Goal: Transaction & Acquisition: Purchase product/service

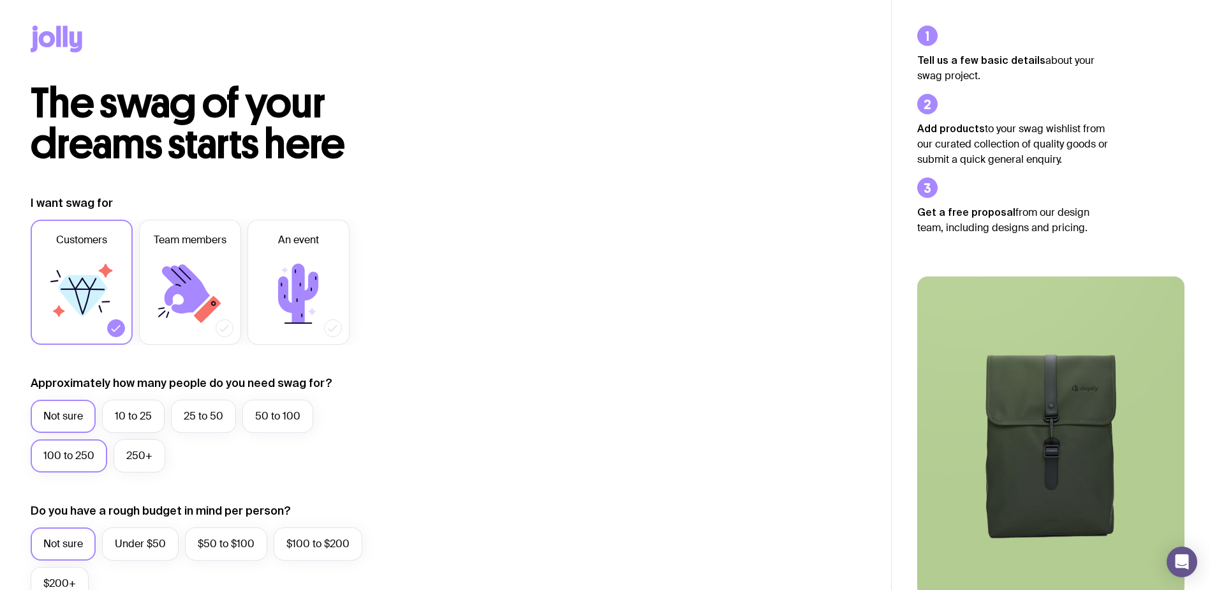
click at [75, 447] on label "100 to 250" at bounding box center [69, 455] width 77 height 33
click at [0, 0] on input "100 to 250" at bounding box center [0, 0] width 0 height 0
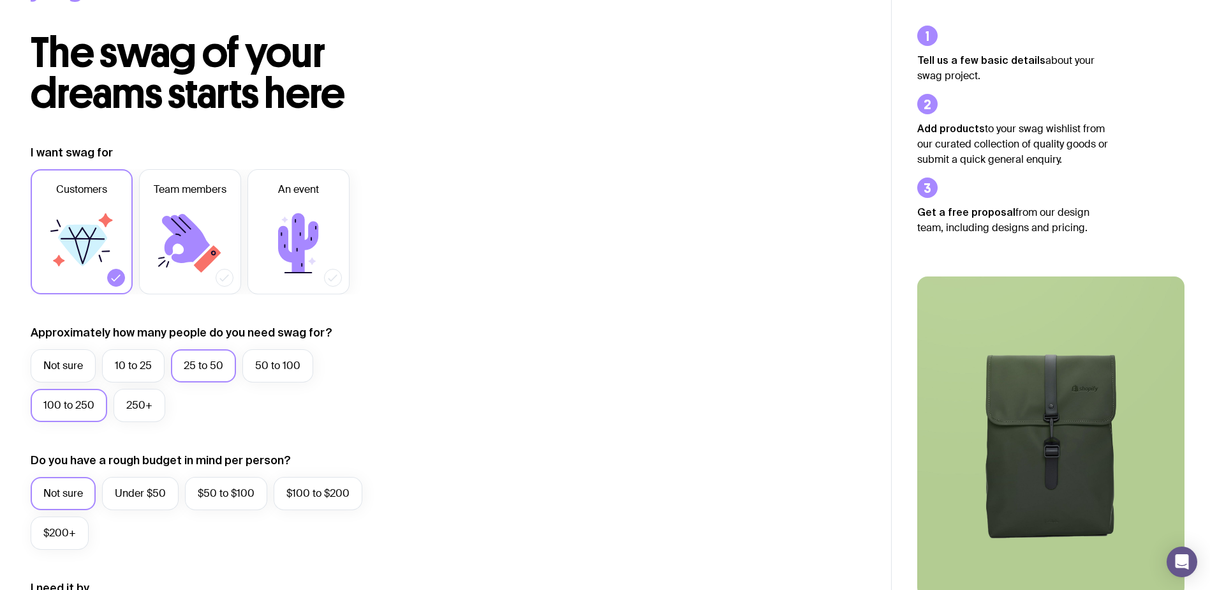
scroll to position [128, 0]
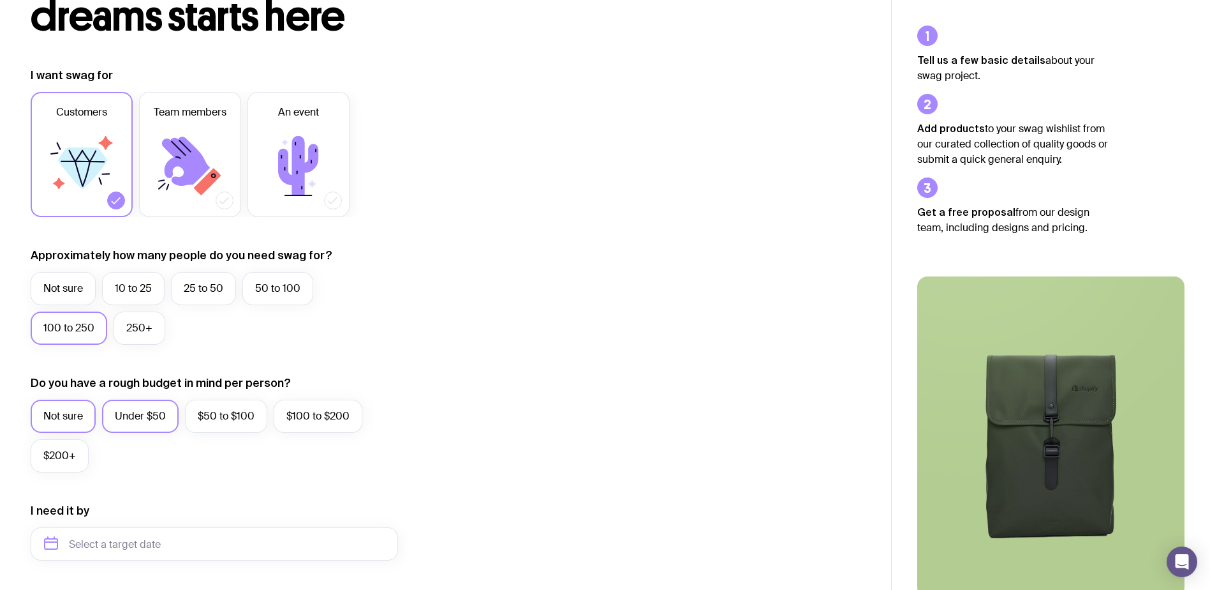
click at [113, 414] on label "Under $50" at bounding box center [140, 415] width 77 height 33
click at [0, 0] on input "Under $50" at bounding box center [0, 0] width 0 height 0
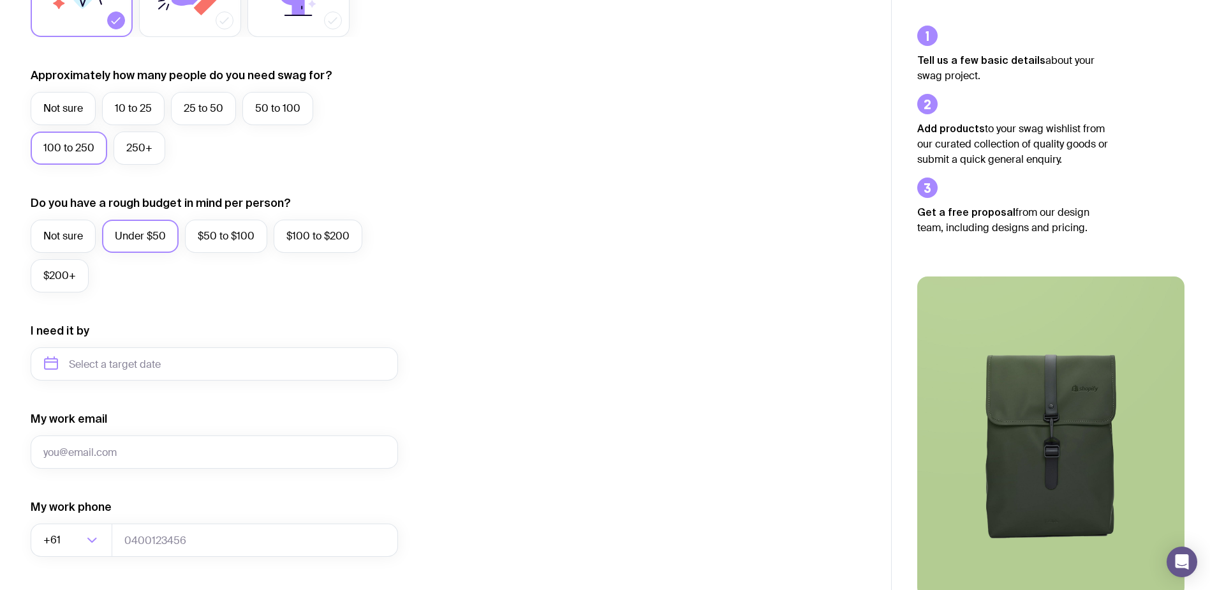
scroll to position [319, 0]
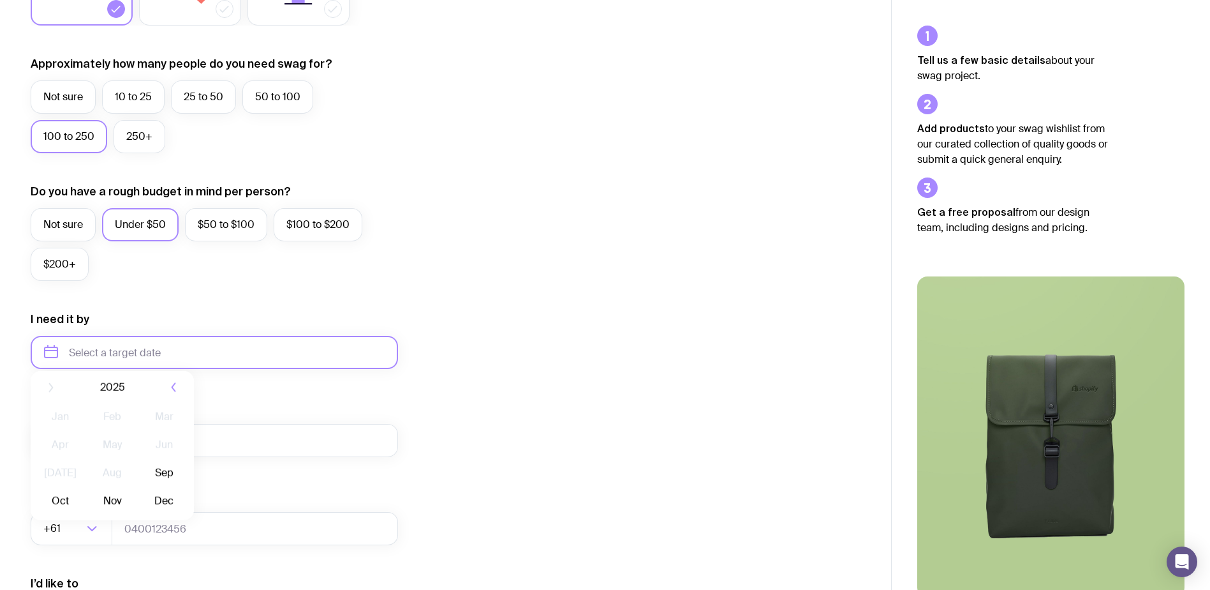
click at [161, 345] on input "text" at bounding box center [214, 352] width 367 height 33
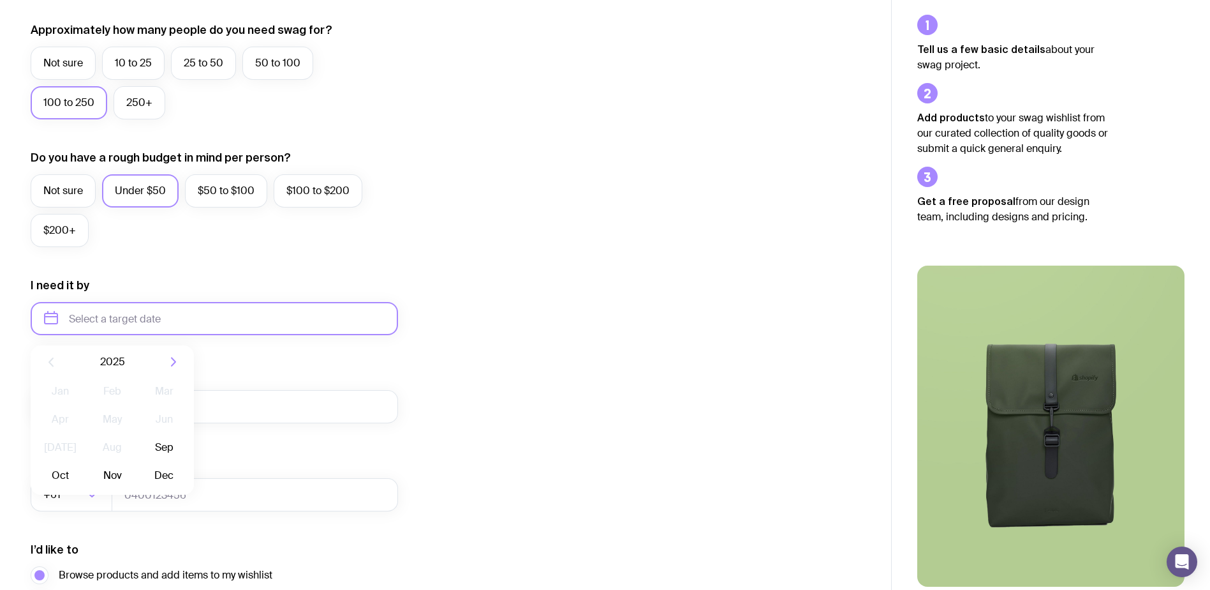
scroll to position [383, 0]
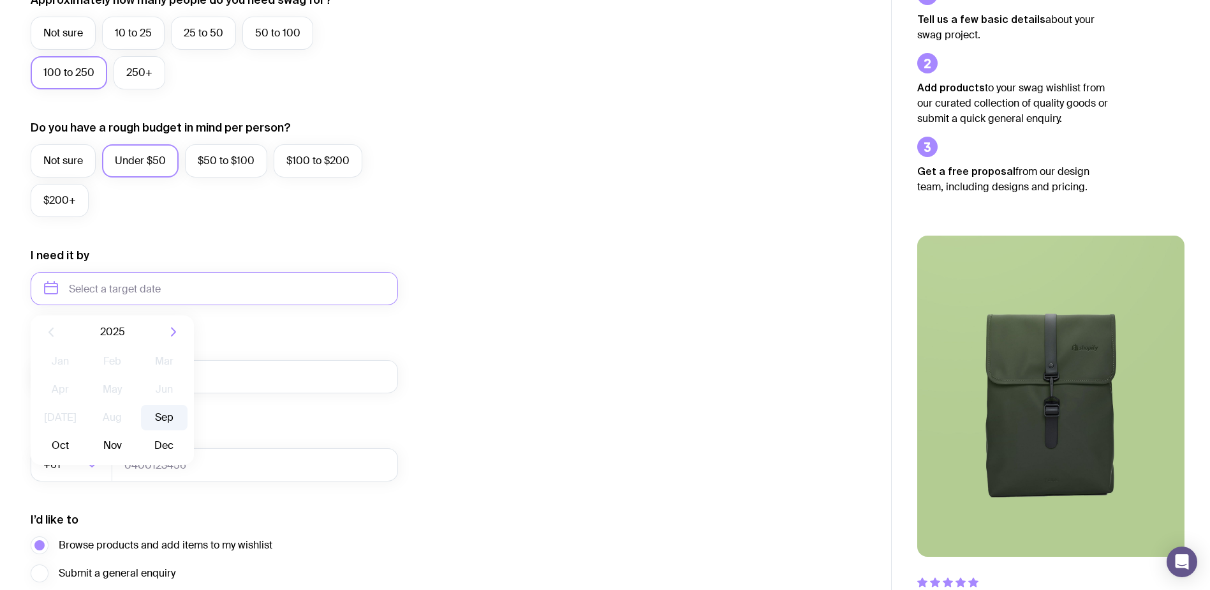
click at [84, 433] on button "Sep" at bounding box center [60, 446] width 47 height 26
type input "[DATE]"
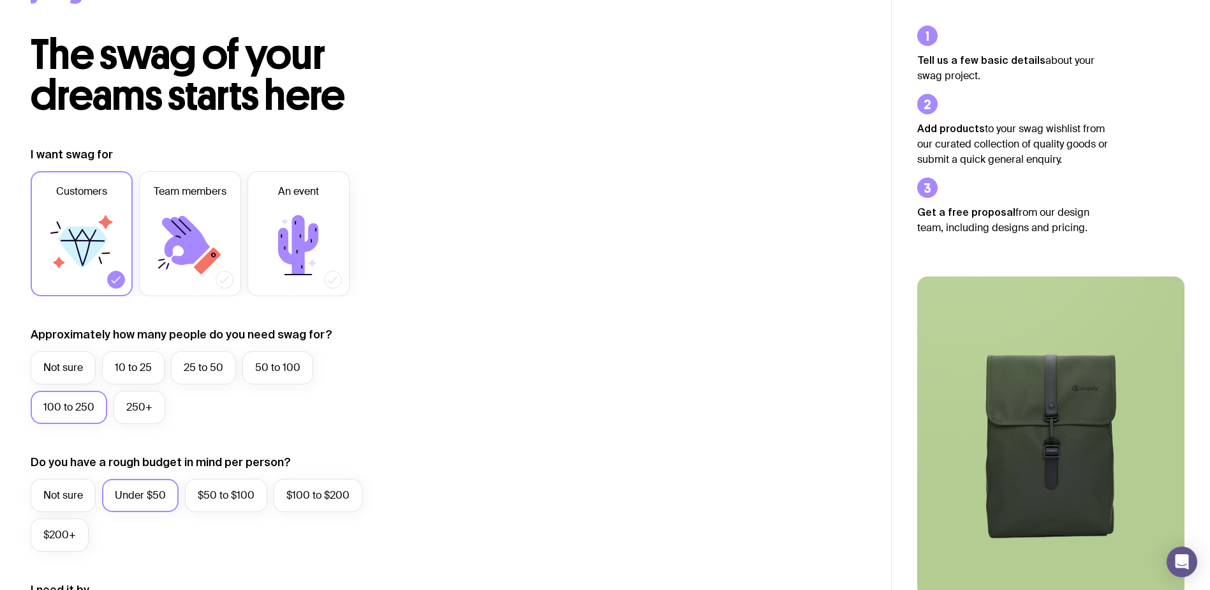
scroll to position [0, 0]
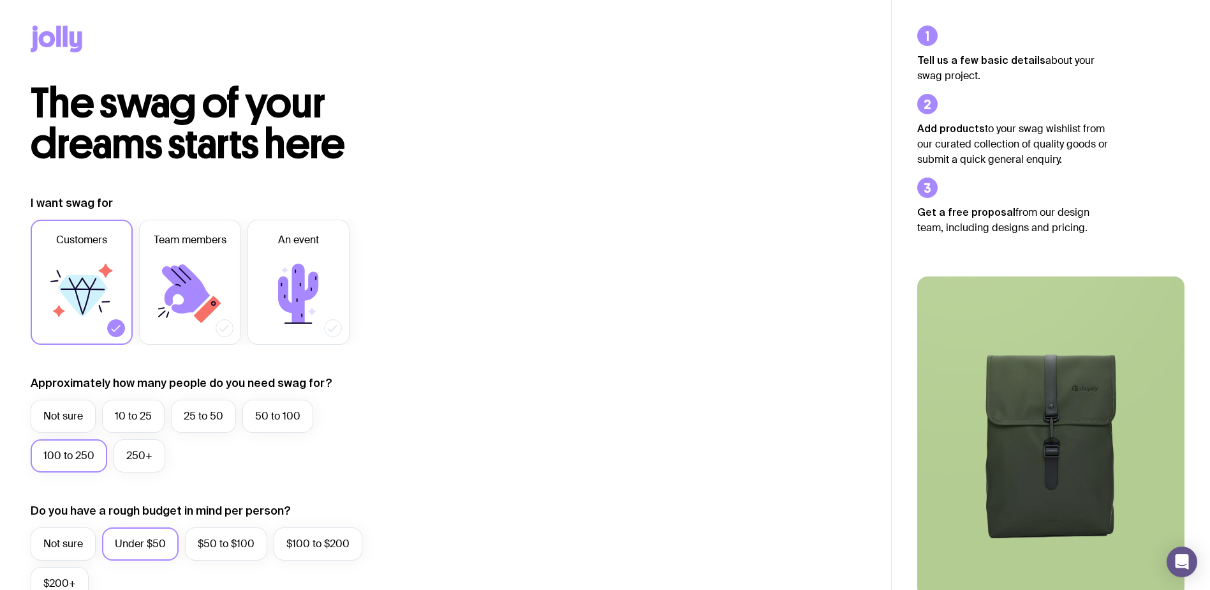
click at [82, 41] on icon at bounding box center [76, 41] width 13 height 21
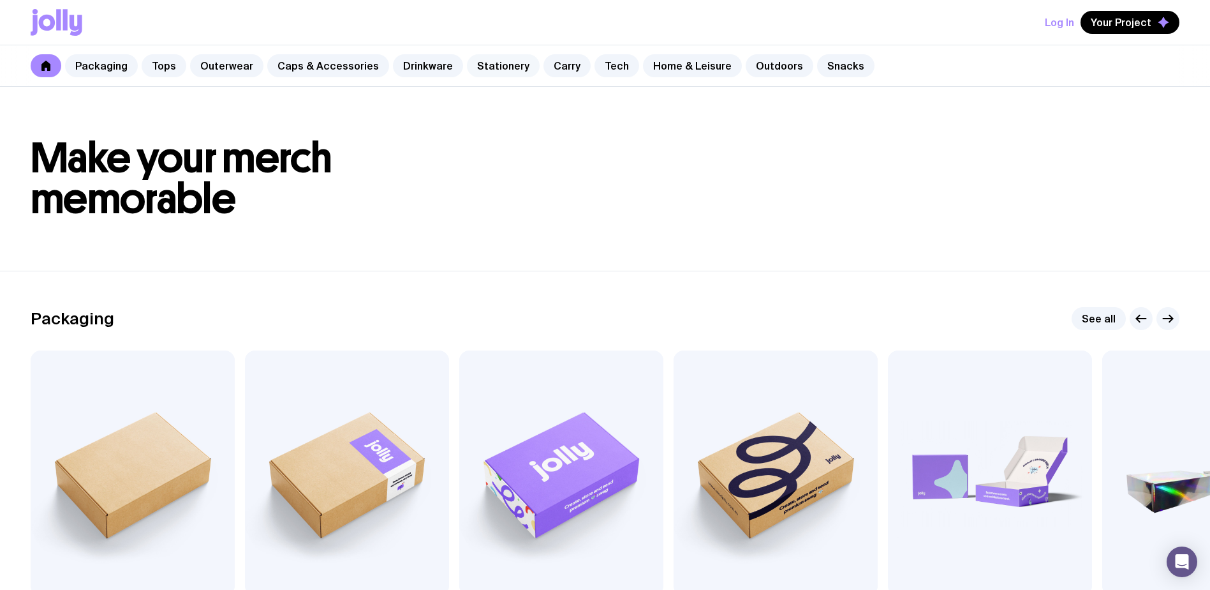
click at [491, 64] on link "Stationery" at bounding box center [503, 65] width 73 height 23
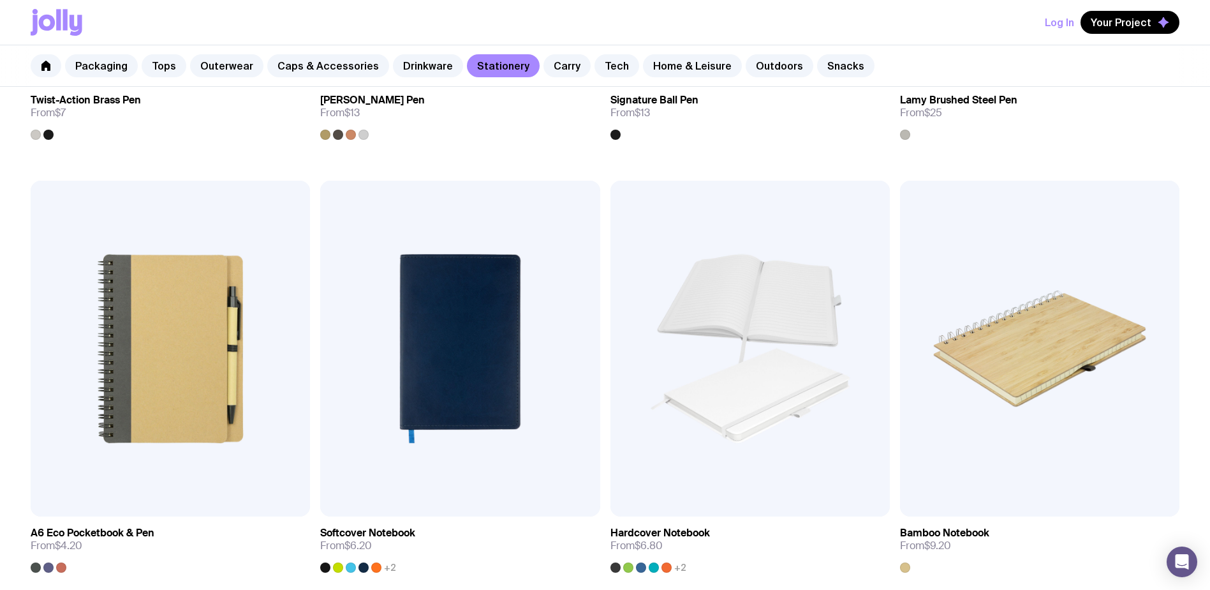
scroll to position [1021, 0]
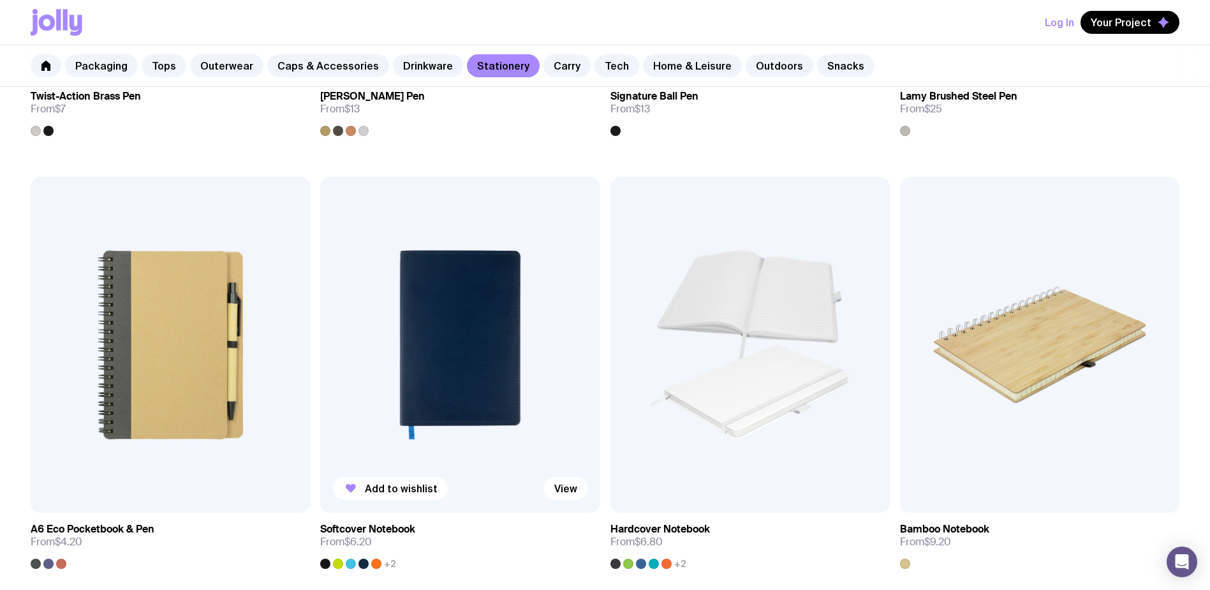
drag, startPoint x: 480, startPoint y: 310, endPoint x: 473, endPoint y: 315, distance: 7.8
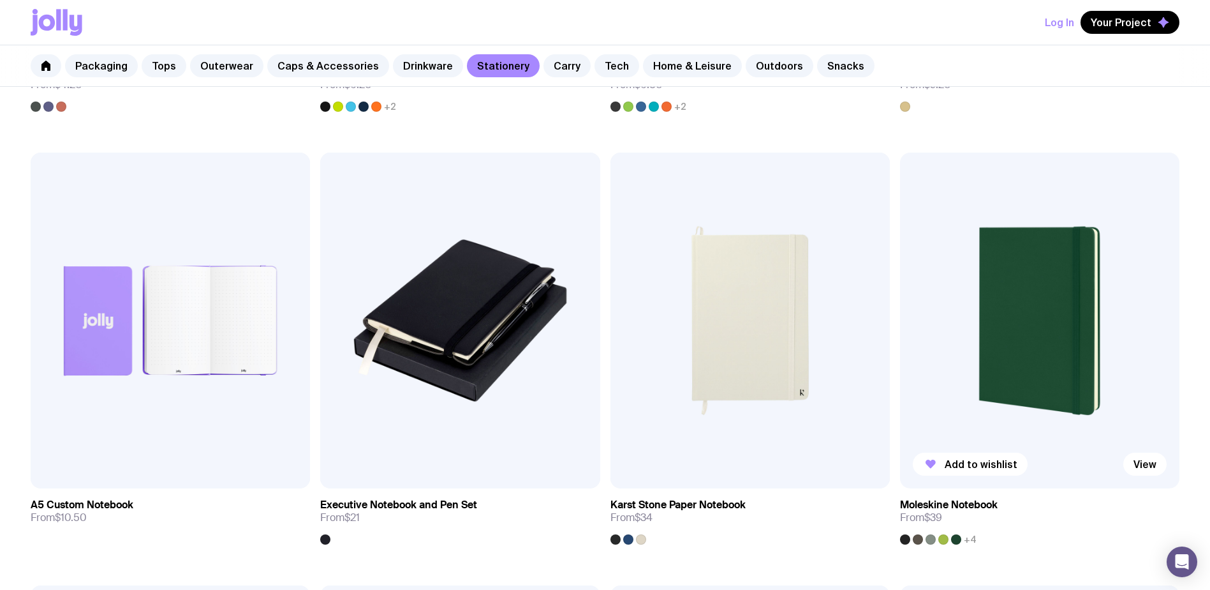
scroll to position [1467, 0]
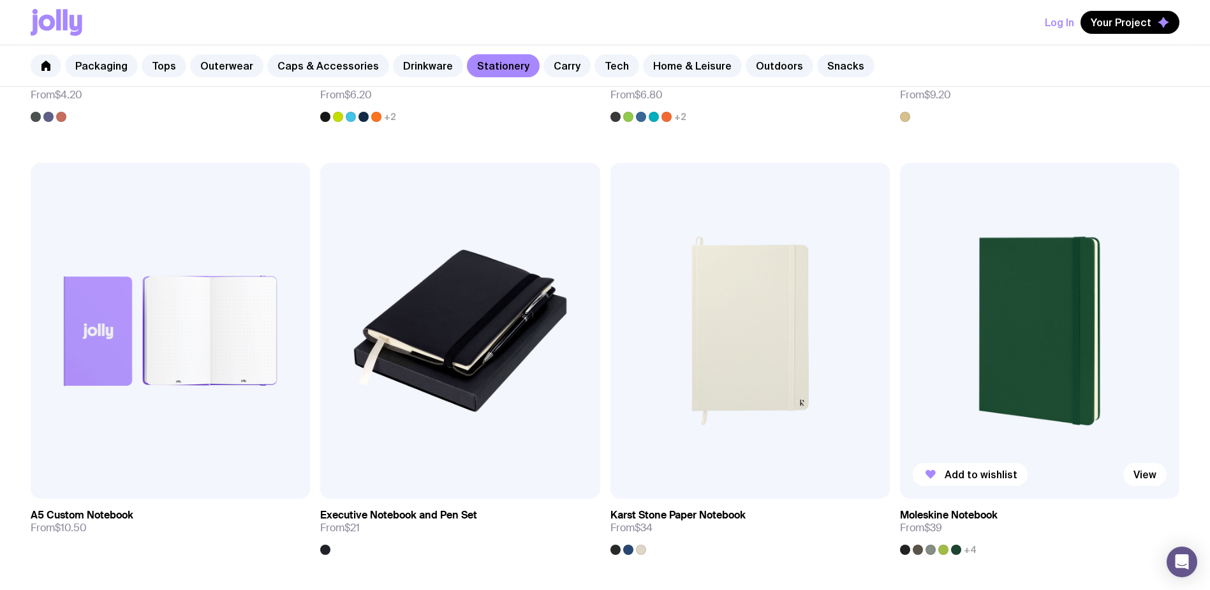
click at [986, 298] on img at bounding box center [1039, 331] width 279 height 336
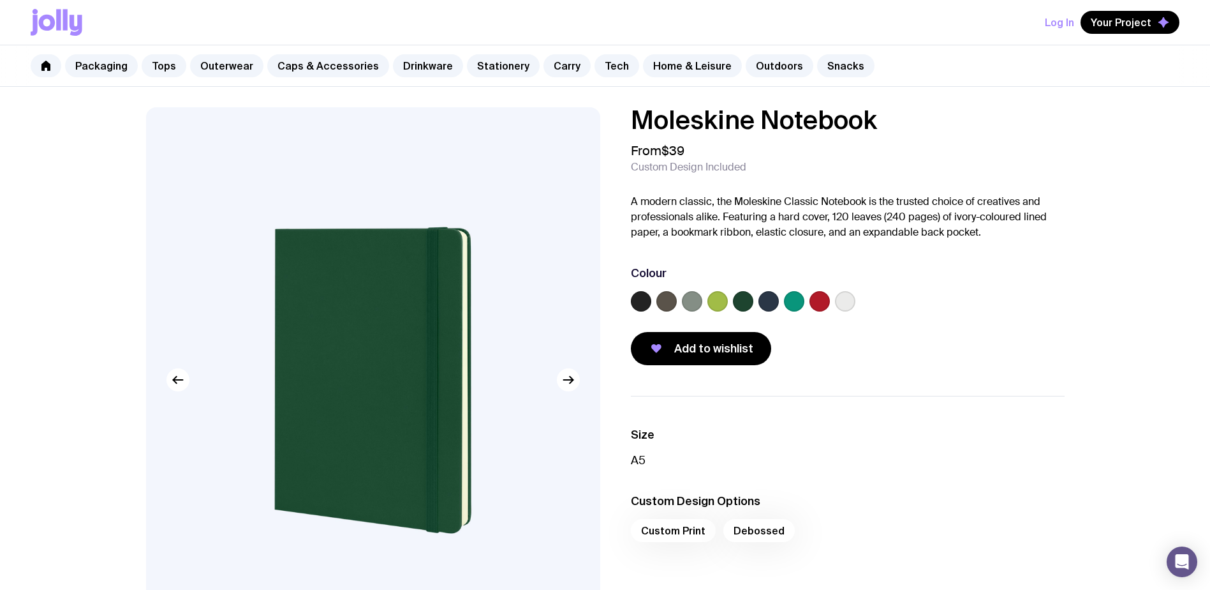
click at [853, 302] on label at bounding box center [845, 301] width 20 height 20
click at [0, 0] on input "radio" at bounding box center [0, 0] width 0 height 0
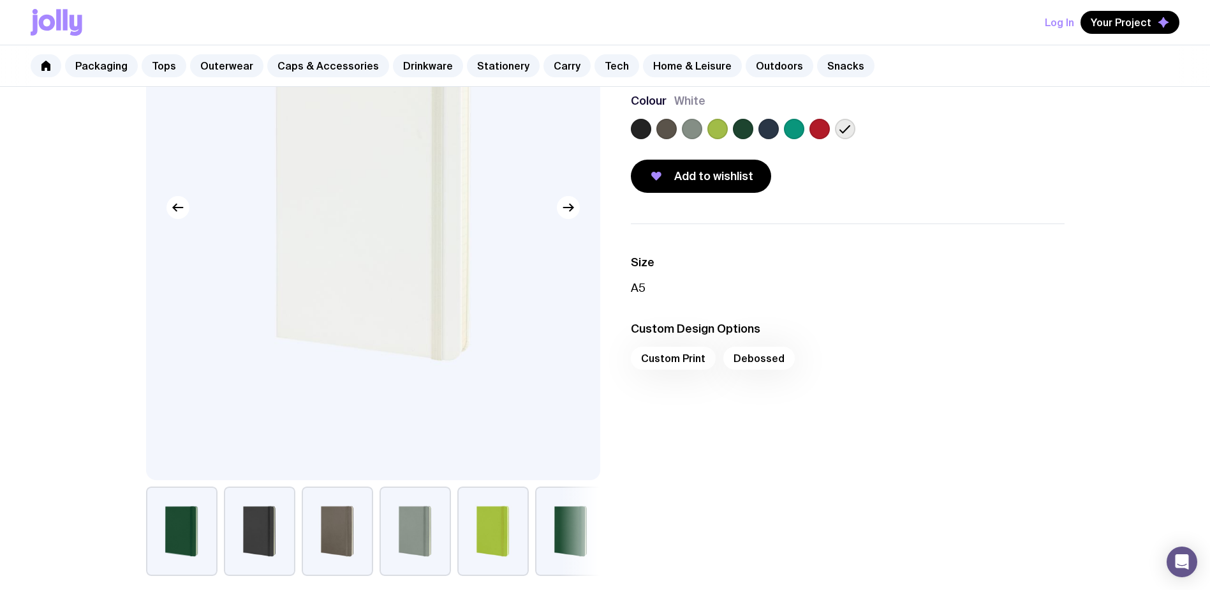
scroll to position [191, 0]
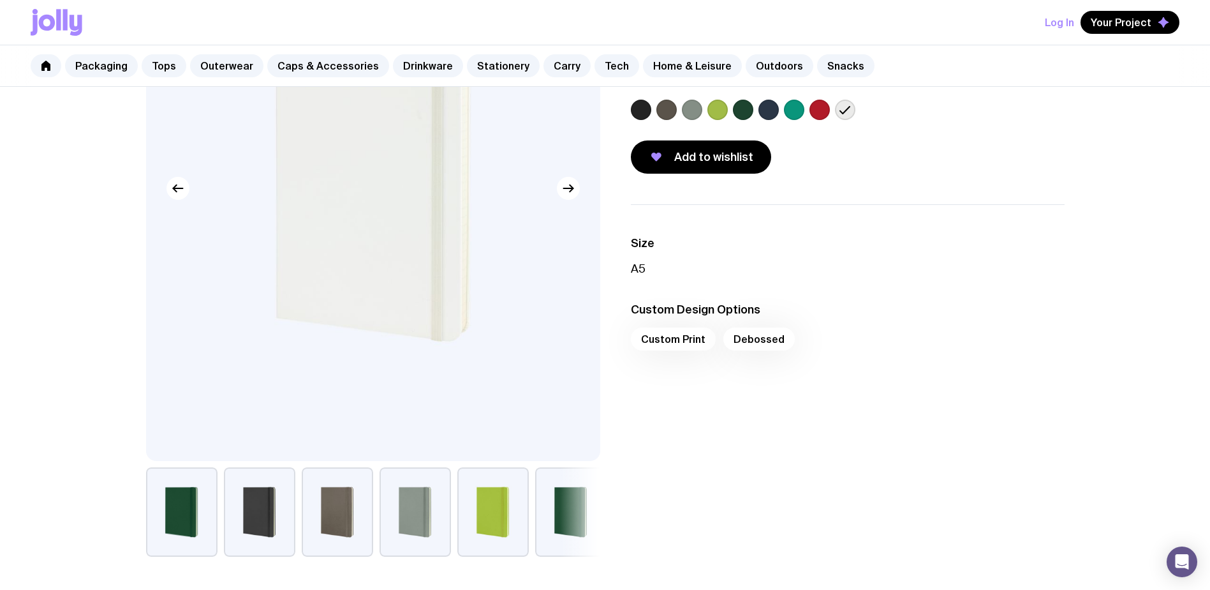
click at [695, 339] on div "Custom Print Debossed" at bounding box center [848, 342] width 434 height 31
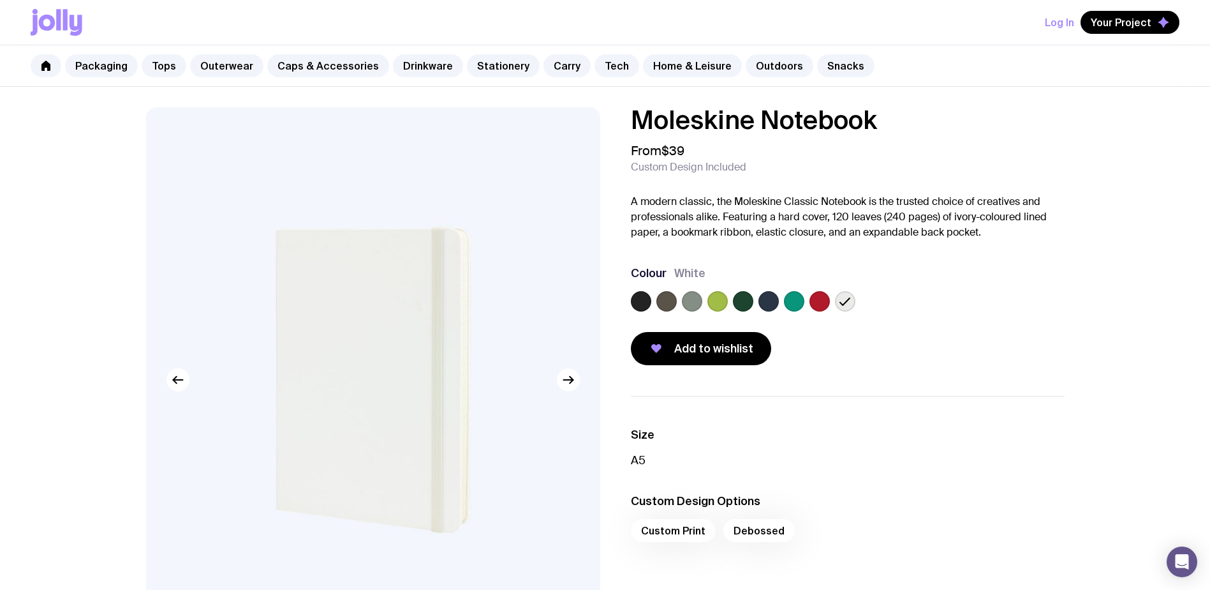
scroll to position [64, 0]
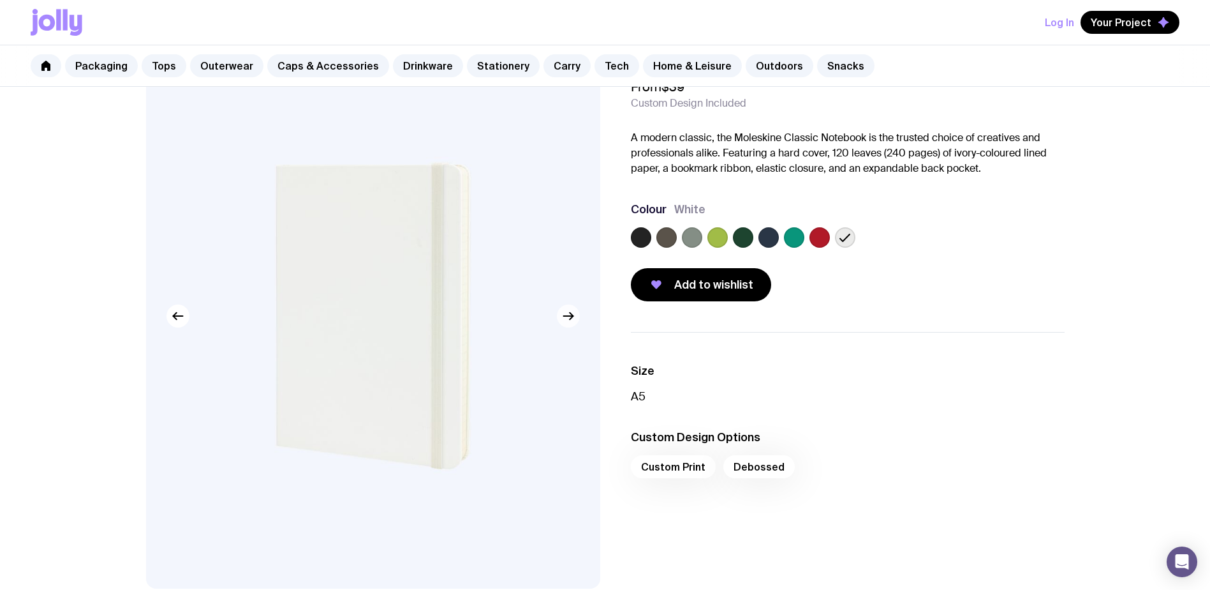
click at [565, 318] on icon "button" at bounding box center [568, 315] width 15 height 15
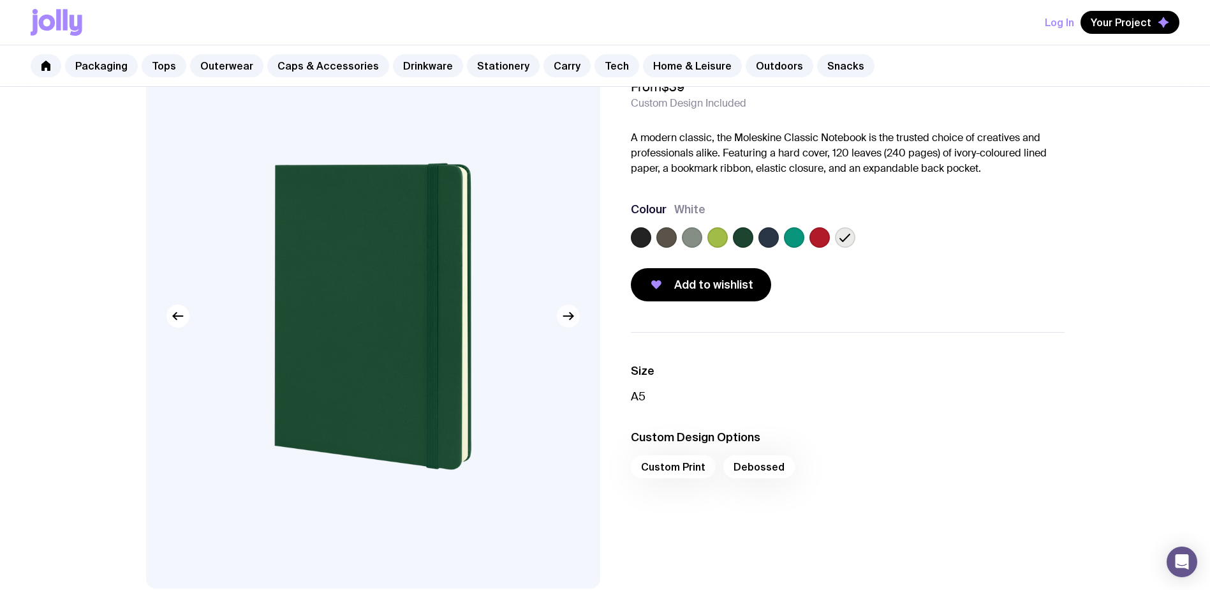
click at [565, 318] on icon "button" at bounding box center [568, 315] width 15 height 15
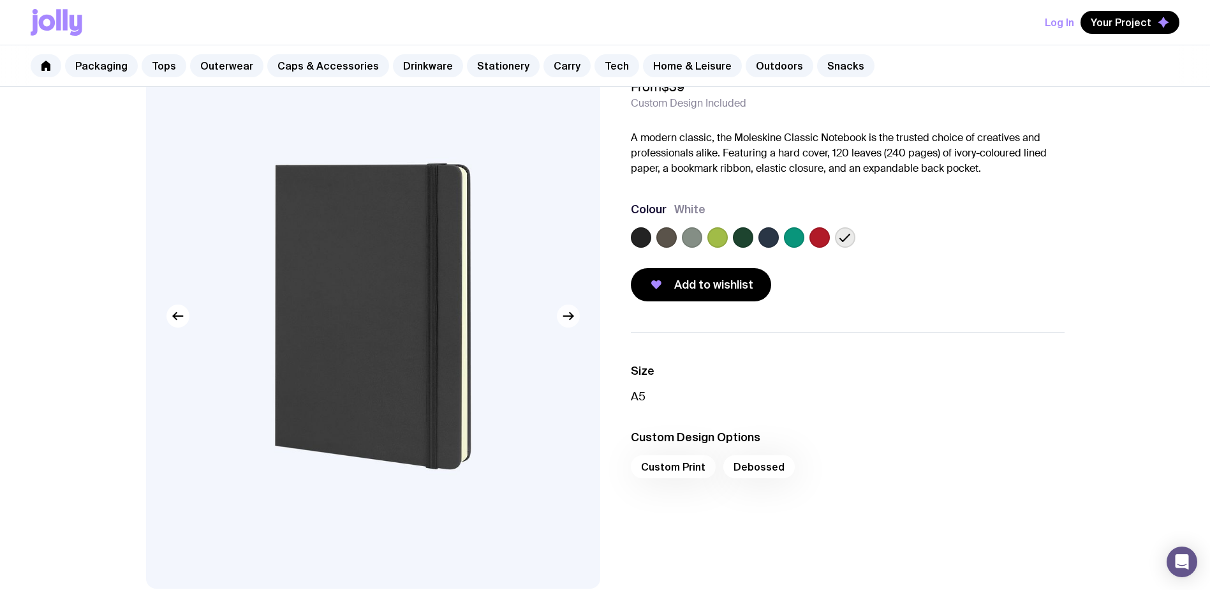
click at [565, 318] on icon "button" at bounding box center [568, 315] width 15 height 15
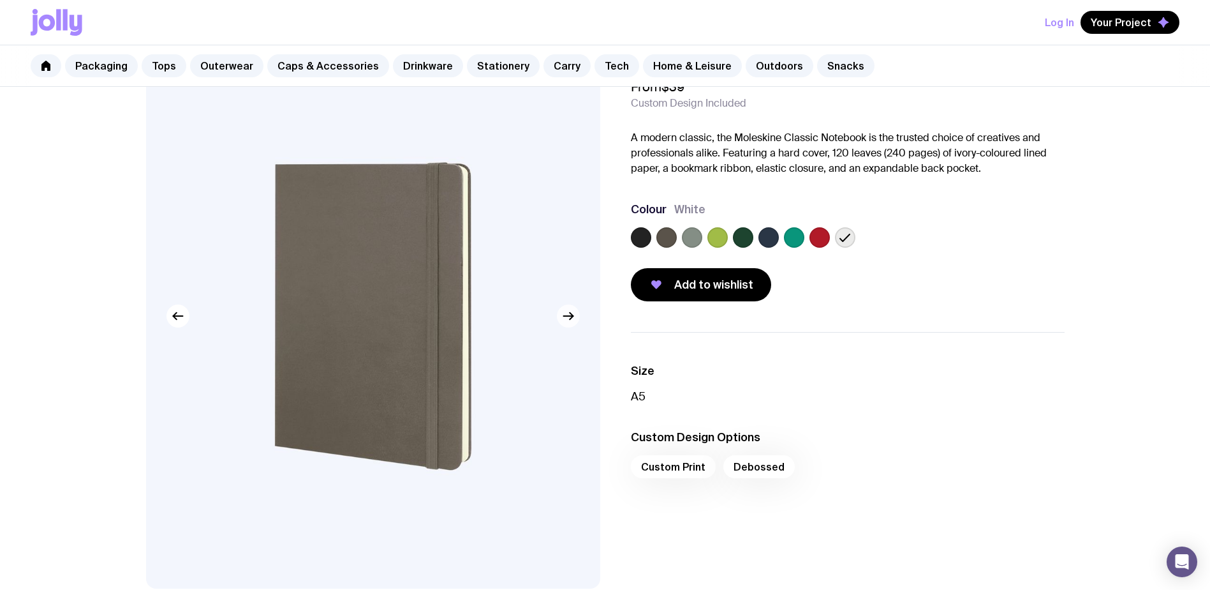
click at [565, 318] on icon "button" at bounding box center [568, 315] width 15 height 15
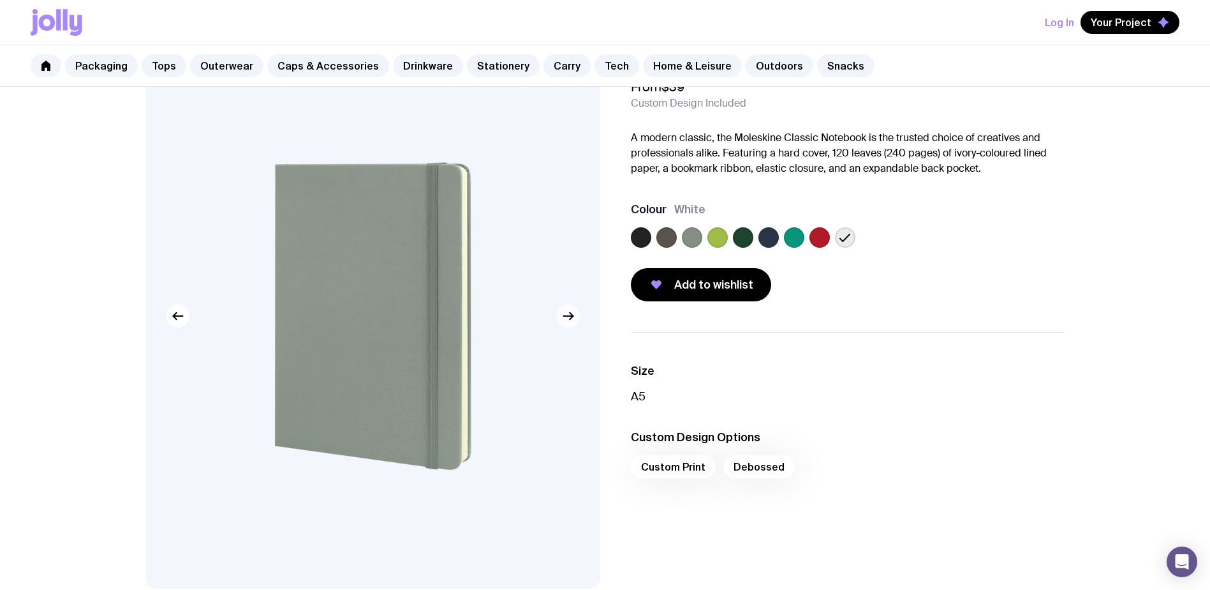
click at [565, 318] on icon "button" at bounding box center [568, 315] width 15 height 15
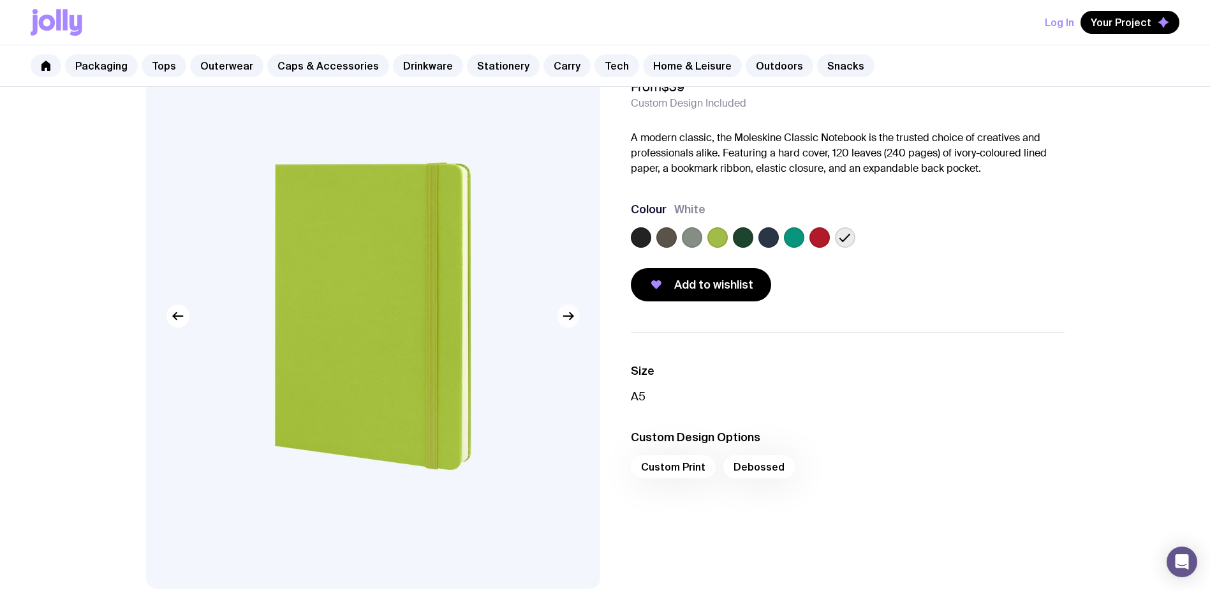
click at [565, 318] on icon "button" at bounding box center [568, 315] width 15 height 15
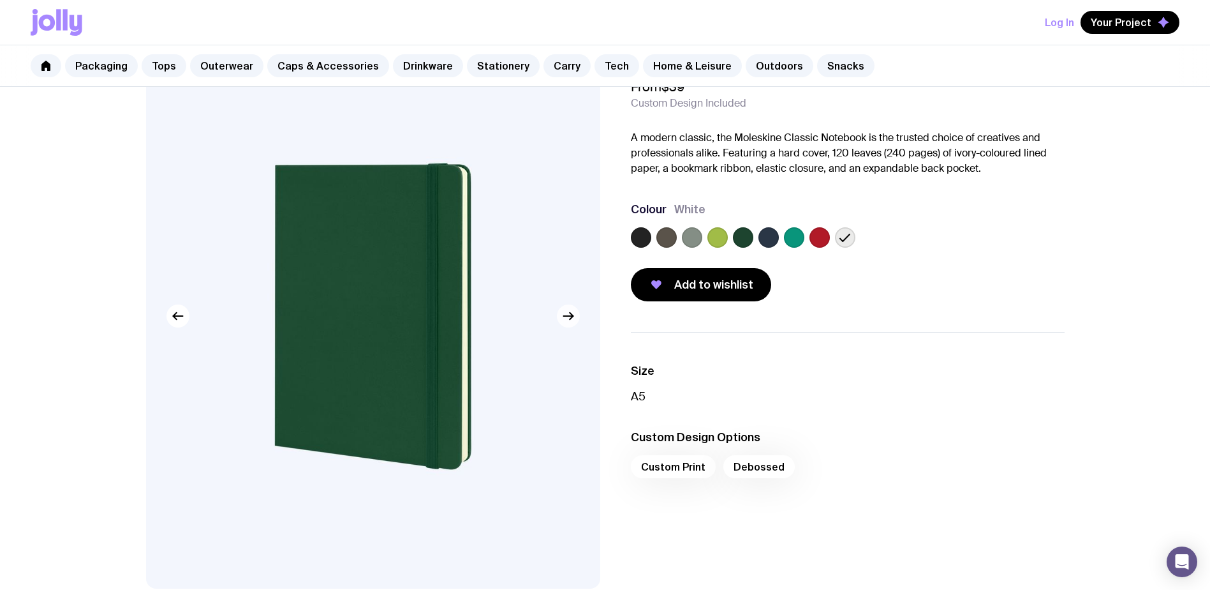
click at [565, 318] on icon "button" at bounding box center [568, 315] width 15 height 15
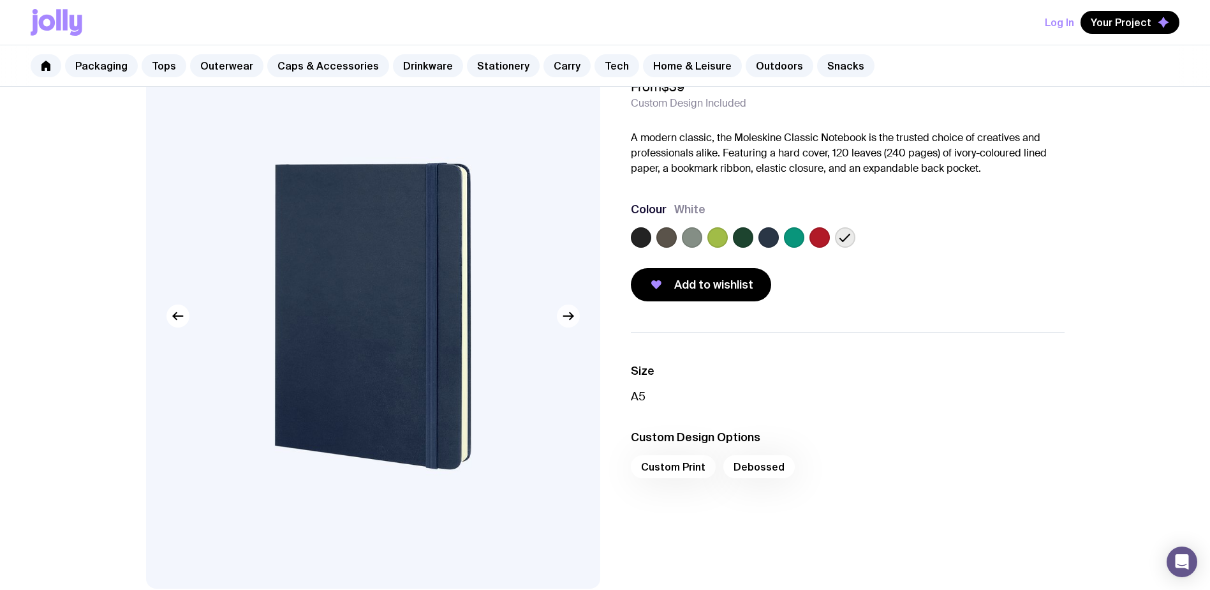
click at [565, 318] on icon "button" at bounding box center [568, 315] width 15 height 15
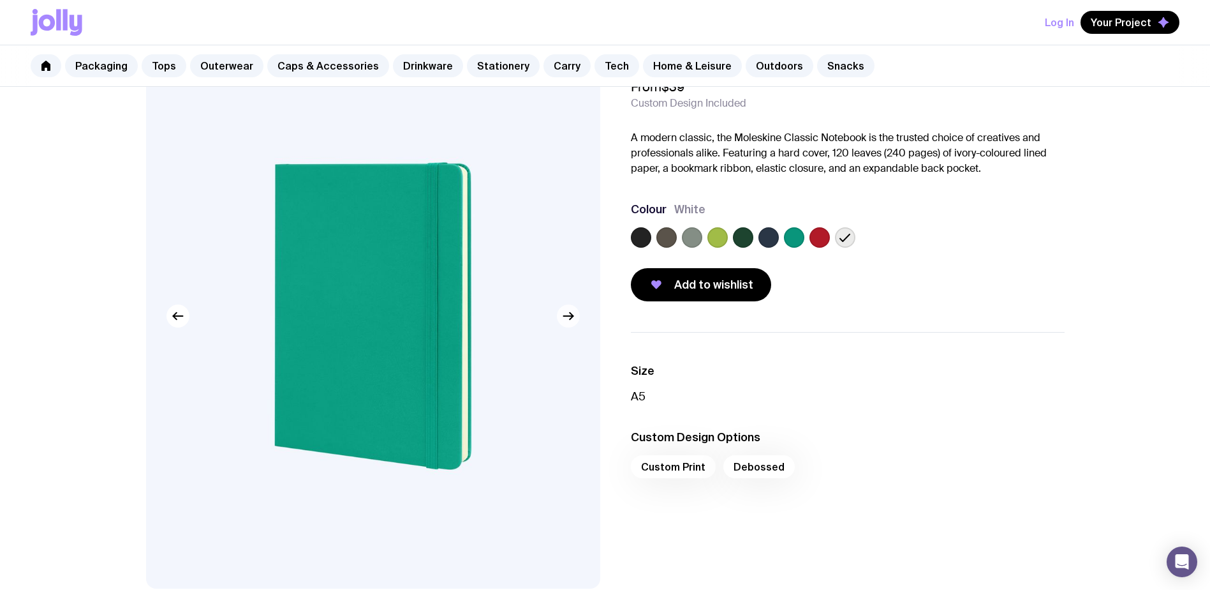
click at [565, 318] on icon "button" at bounding box center [568, 315] width 15 height 15
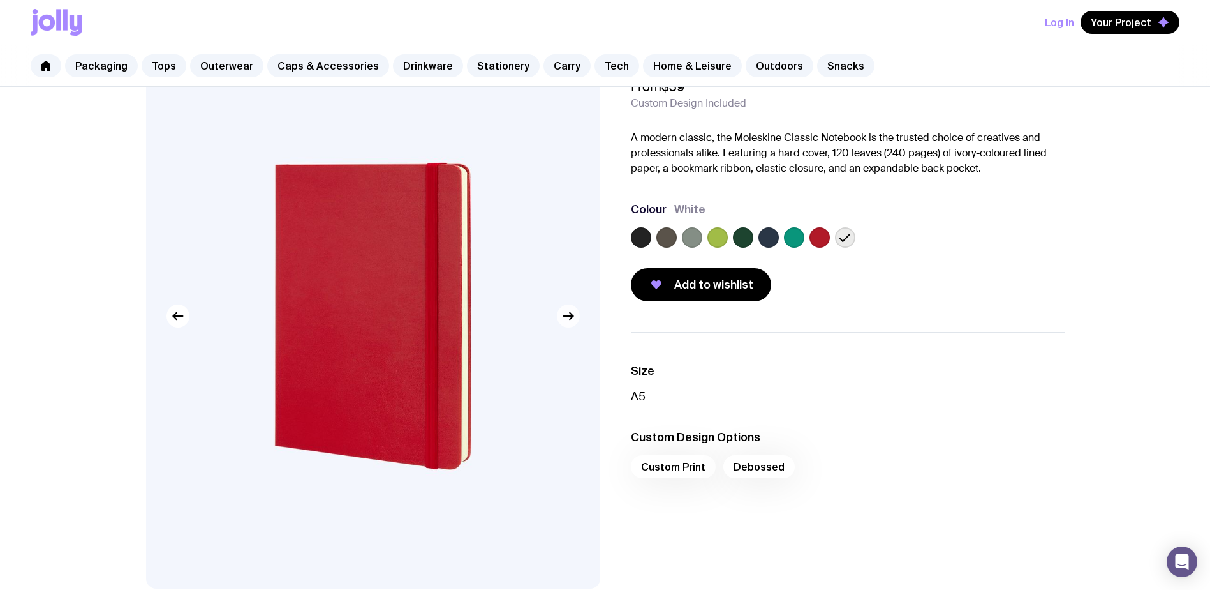
click at [565, 318] on icon "button" at bounding box center [568, 315] width 15 height 15
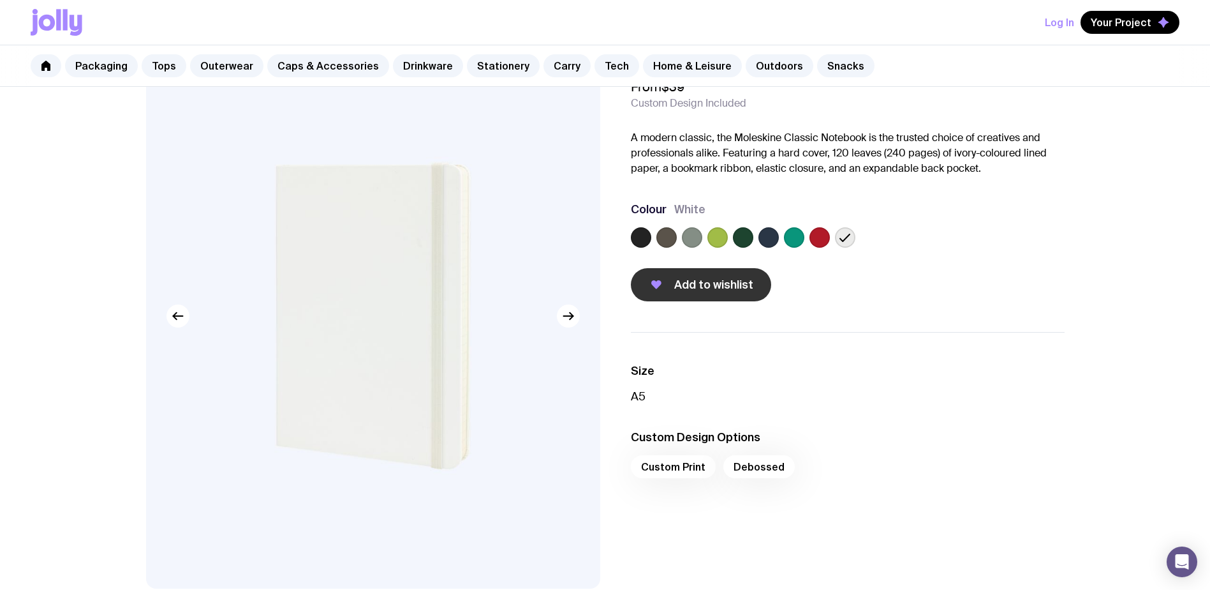
click at [731, 283] on span "Add to wishlist" at bounding box center [713, 284] width 79 height 15
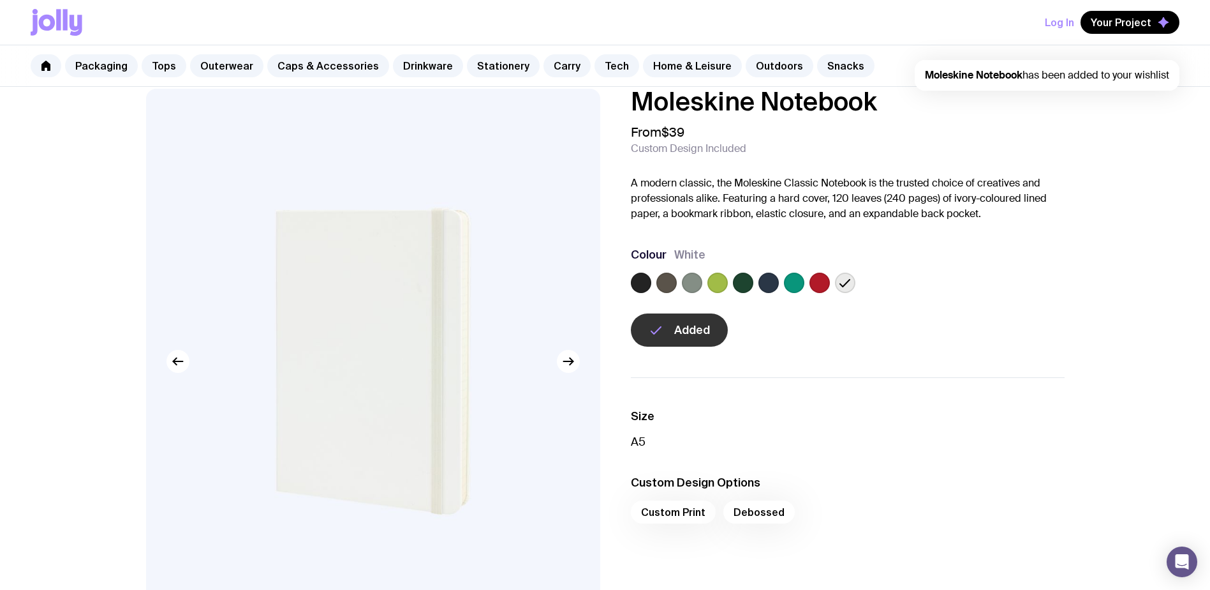
scroll to position [0, 0]
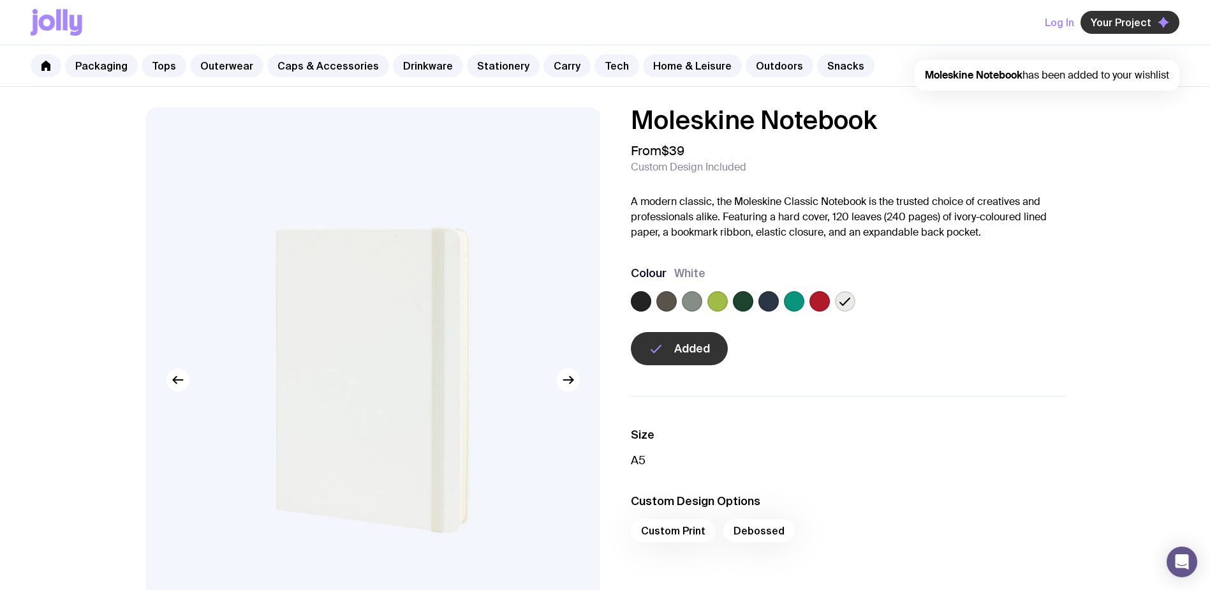
click at [1141, 22] on span "Your Project" at bounding box center [1121, 22] width 61 height 13
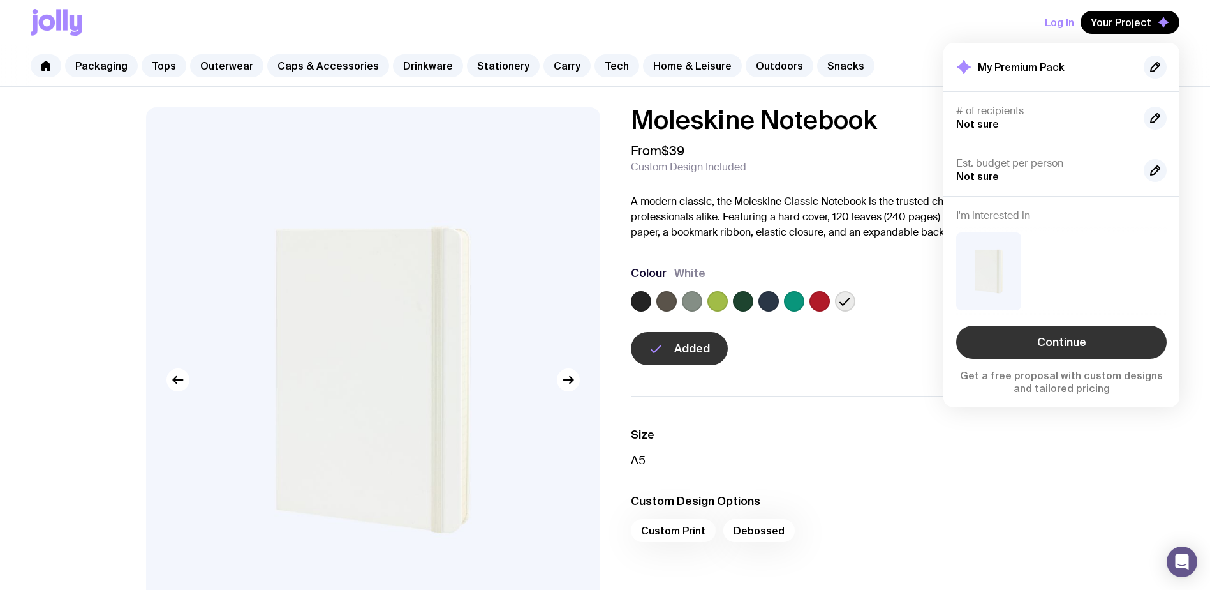
click at [989, 348] on link "Continue" at bounding box center [1061, 341] width 211 height 33
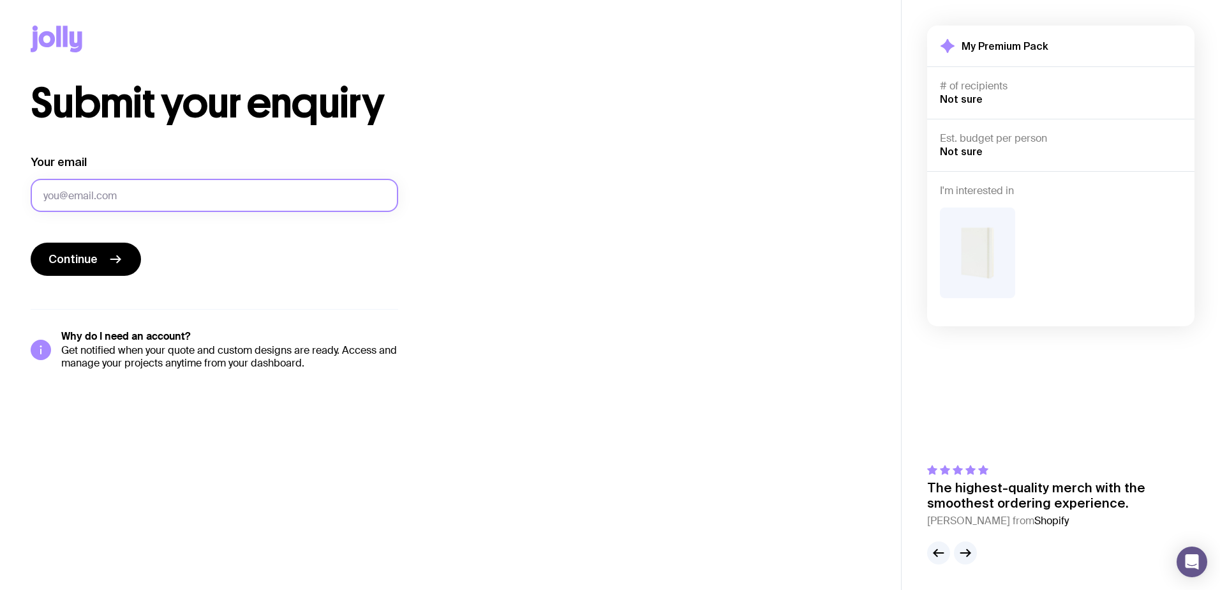
click at [251, 204] on input "Your email" at bounding box center [214, 195] width 367 height 33
type input "[PERSON_NAME][EMAIL_ADDRESS][DOMAIN_NAME]"
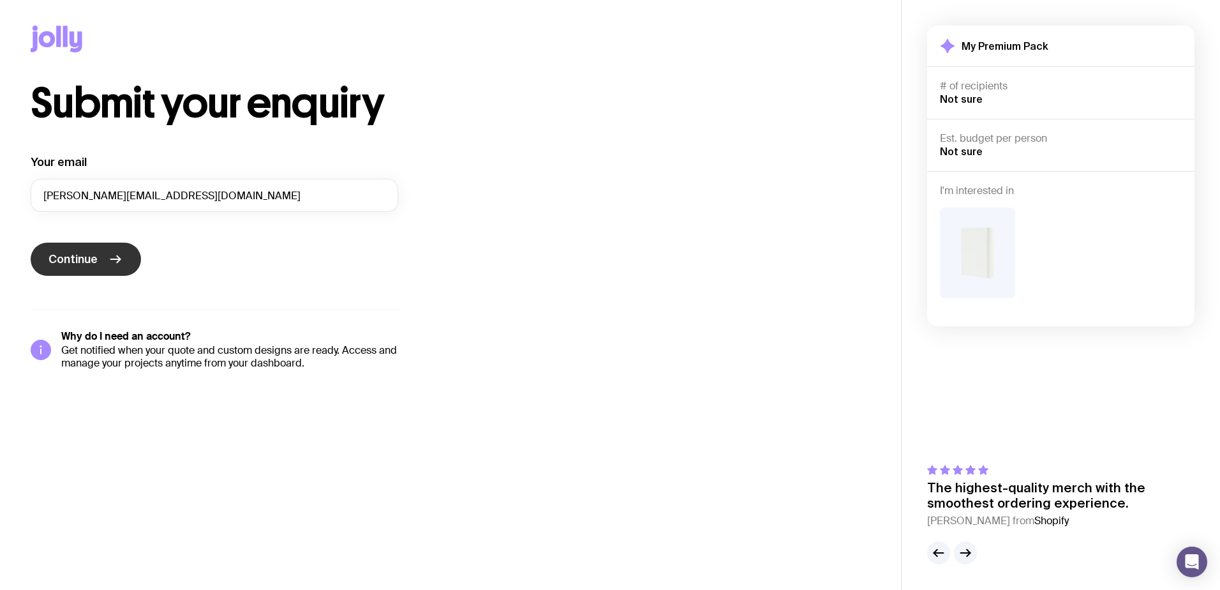
click at [66, 260] on span "Continue" at bounding box center [72, 258] width 49 height 15
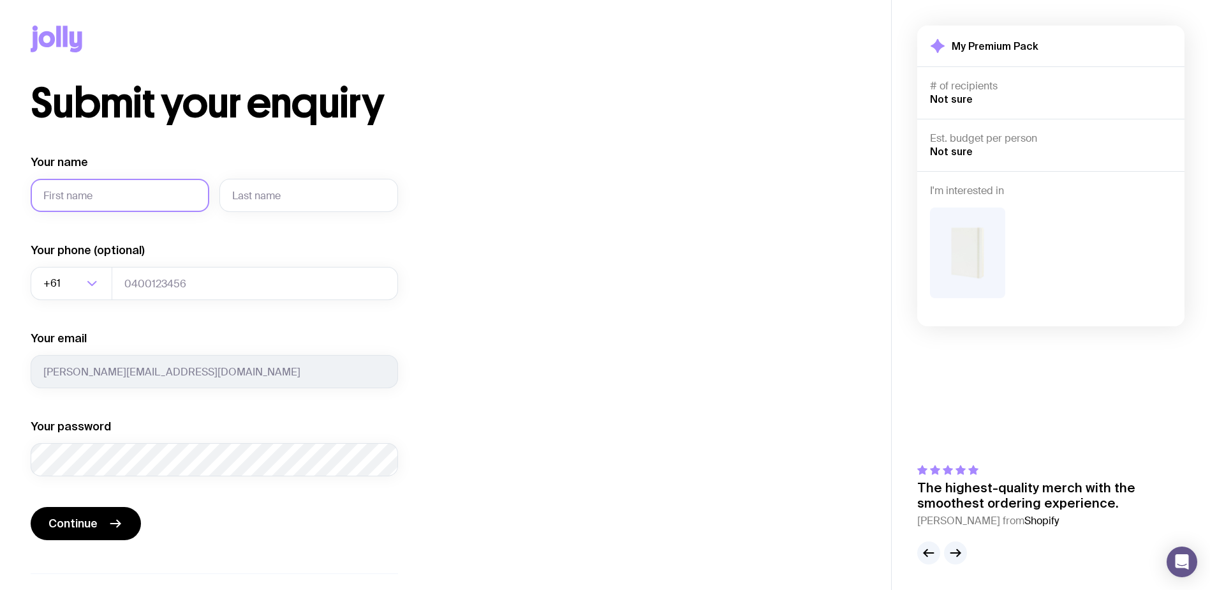
click at [100, 203] on input "Your name" at bounding box center [120, 195] width 179 height 33
type input "[PERSON_NAME][EMAIL_ADDRESS][DOMAIN_NAME]"
type input "Rochios"
drag, startPoint x: 158, startPoint y: 193, endPoint x: -74, endPoint y: 209, distance: 232.1
click at [0, 209] on html "Submit your enquiry Your name [PERSON_NAME][EMAIL_ADDRESS][DOMAIN_NAME] [PERSON…" at bounding box center [605, 295] width 1210 height 590
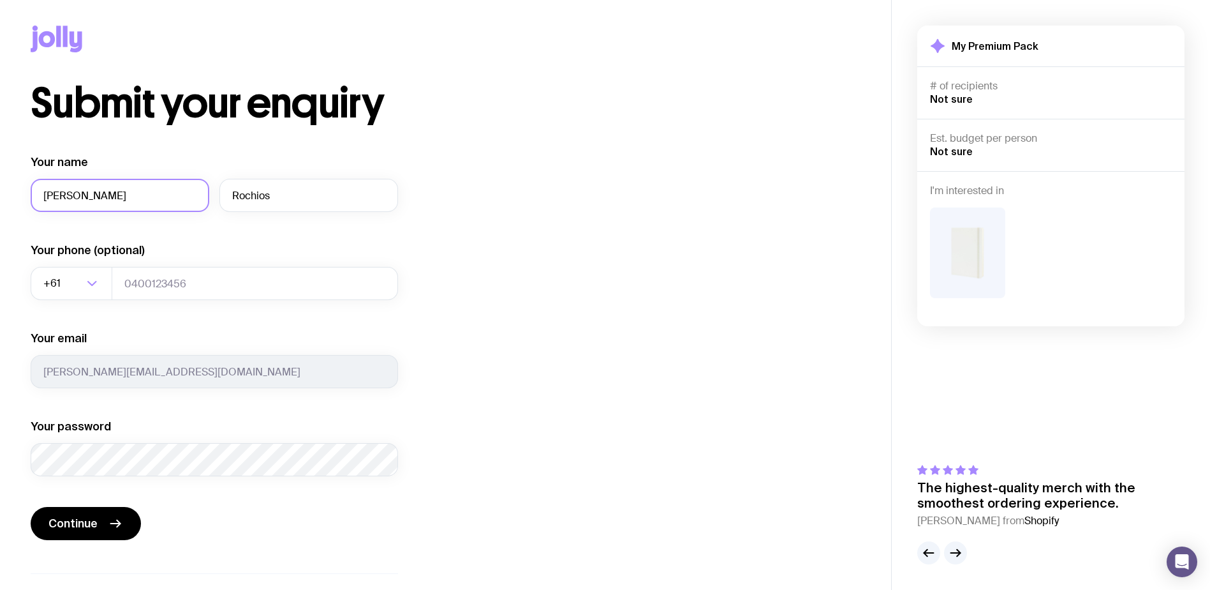
type input "[PERSON_NAME]"
click at [181, 327] on div "Your name [PERSON_NAME] Your phone (optional) +61 Loading... Your email [PERSON…" at bounding box center [214, 315] width 367 height 322
click at [258, 269] on input "tel" at bounding box center [255, 283] width 286 height 33
click at [645, 318] on div "Submit your enquiry Your name [PERSON_NAME] Your phone (optional) +61 Loading..…" at bounding box center [446, 358] width 830 height 551
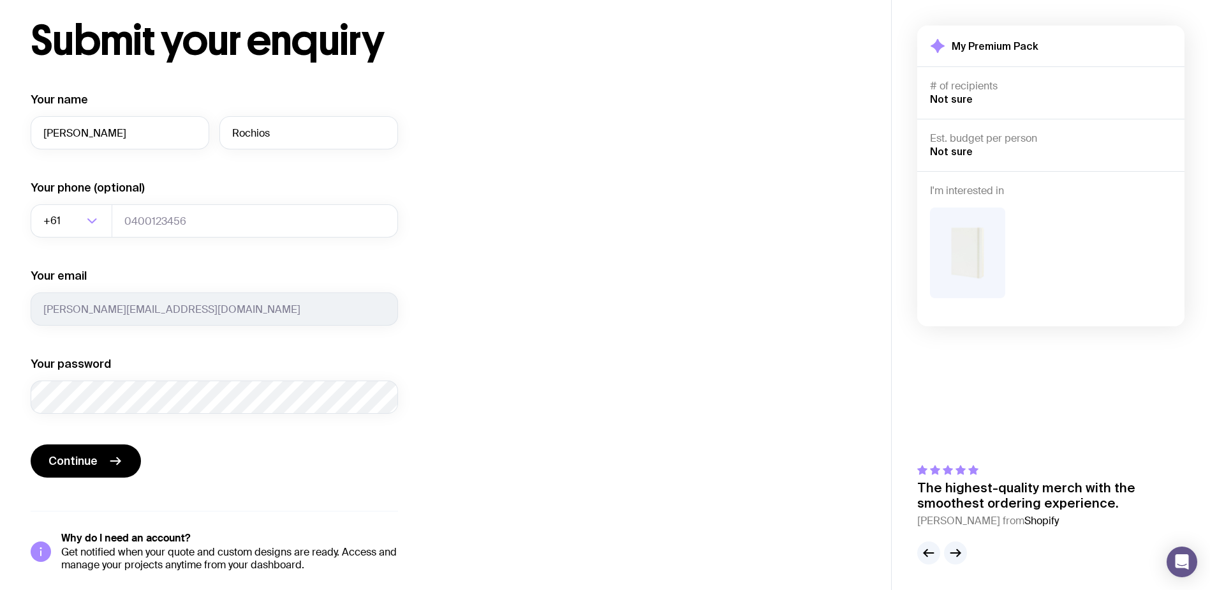
scroll to position [70, 0]
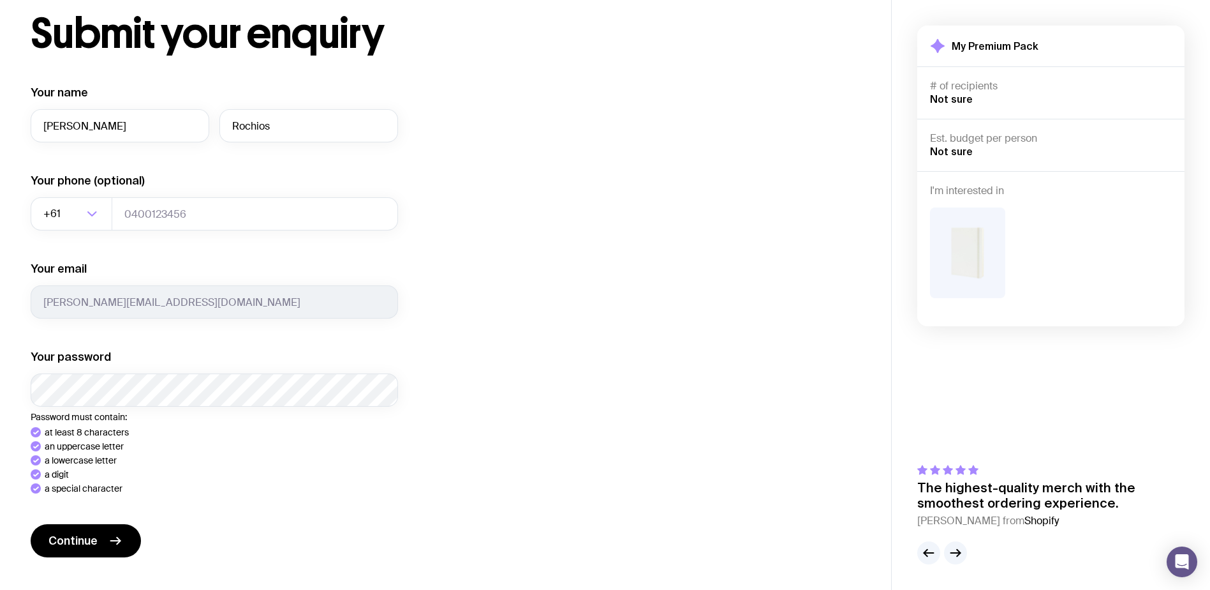
click at [92, 533] on div "Your name [PERSON_NAME] Your phone (optional) +61 Loading... Your email [PERSON…" at bounding box center [214, 368] width 367 height 566
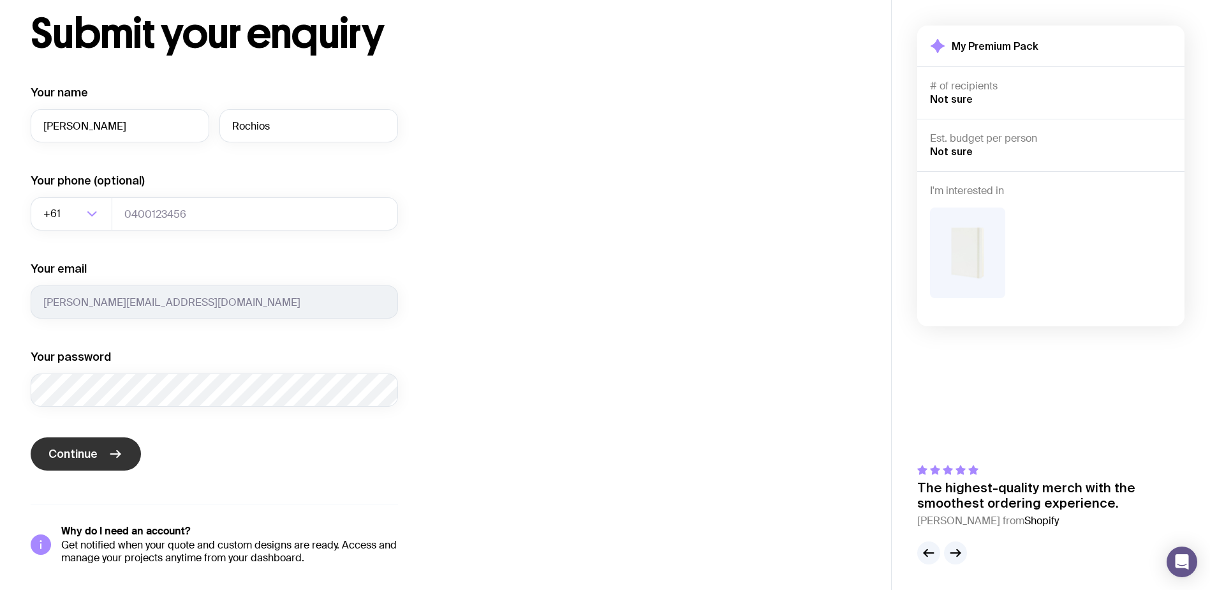
click at [118, 460] on icon "submit" at bounding box center [115, 453] width 15 height 15
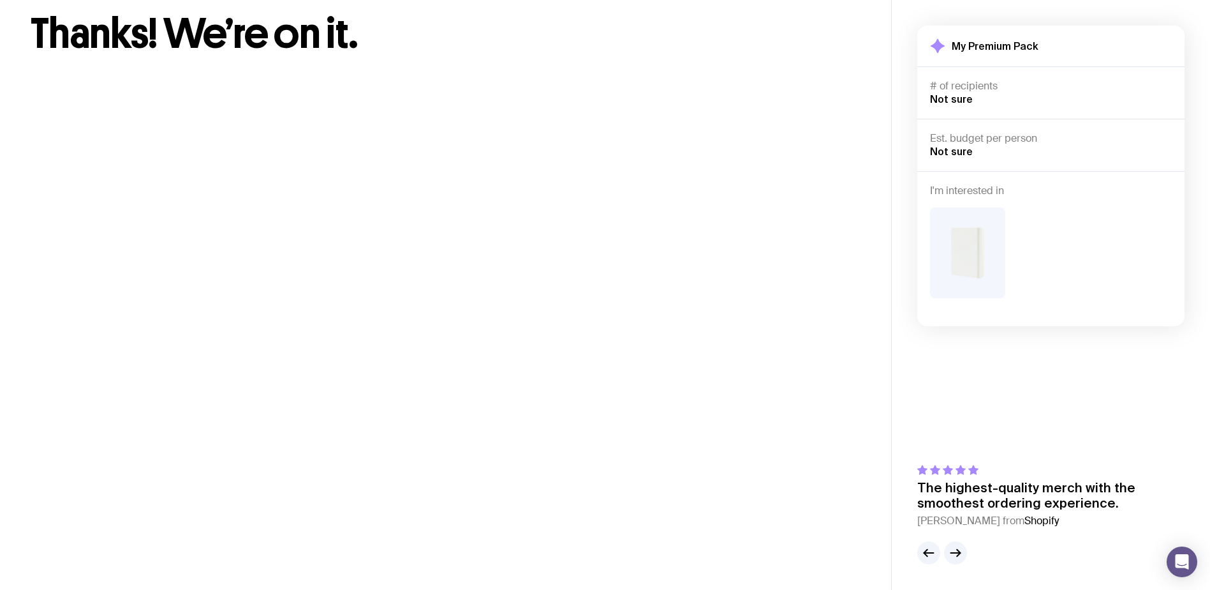
scroll to position [0, 0]
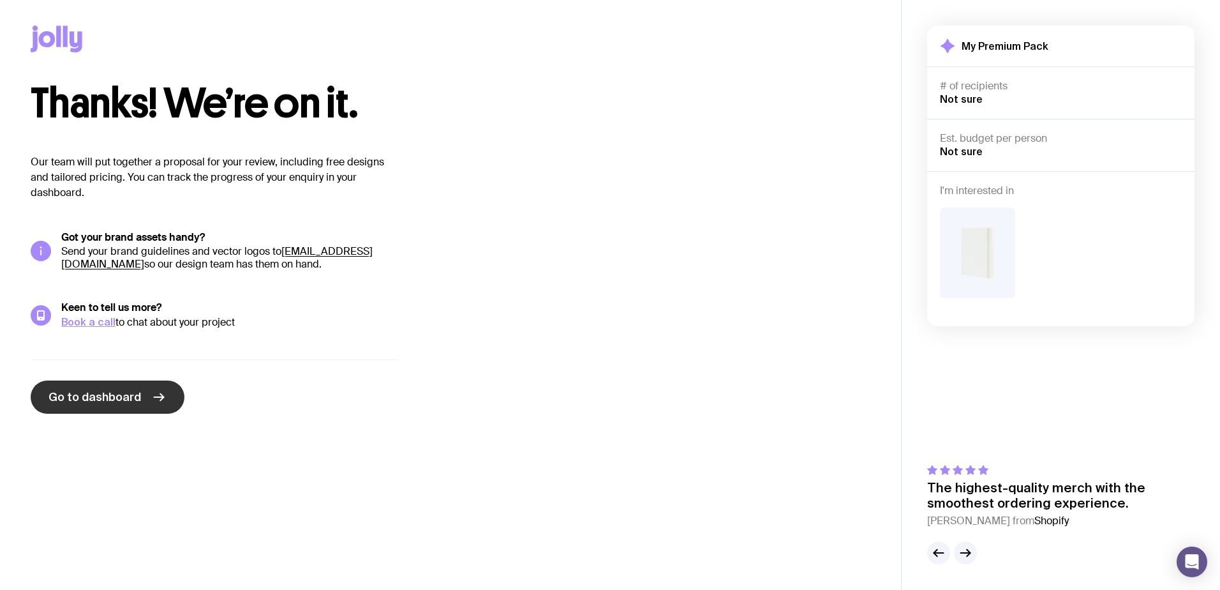
click at [89, 397] on span "Go to dashboard" at bounding box center [94, 396] width 93 height 15
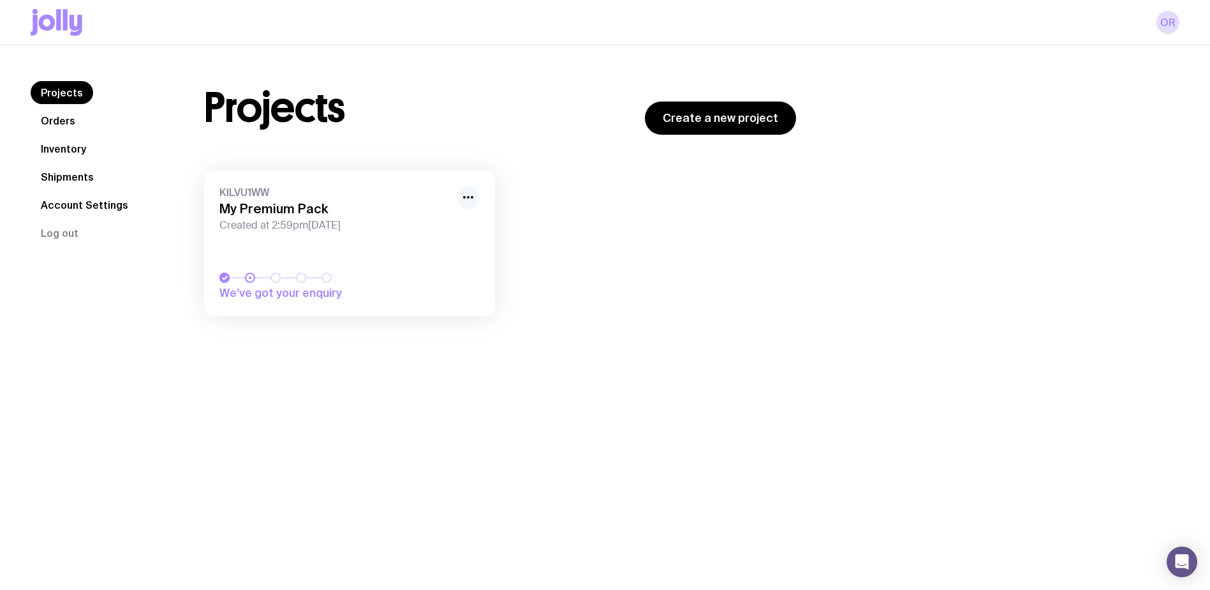
click at [466, 197] on icon "button" at bounding box center [468, 196] width 15 height 15
click at [434, 238] on button "Rename" at bounding box center [438, 244] width 61 height 13
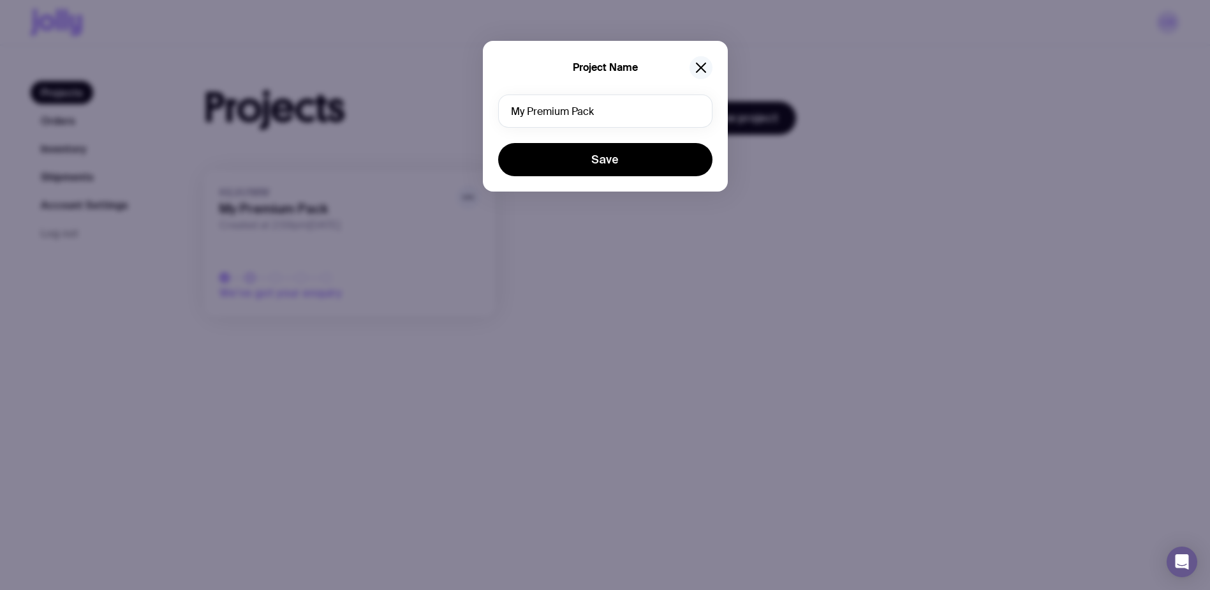
click at [708, 68] on button "button" at bounding box center [701, 67] width 23 height 23
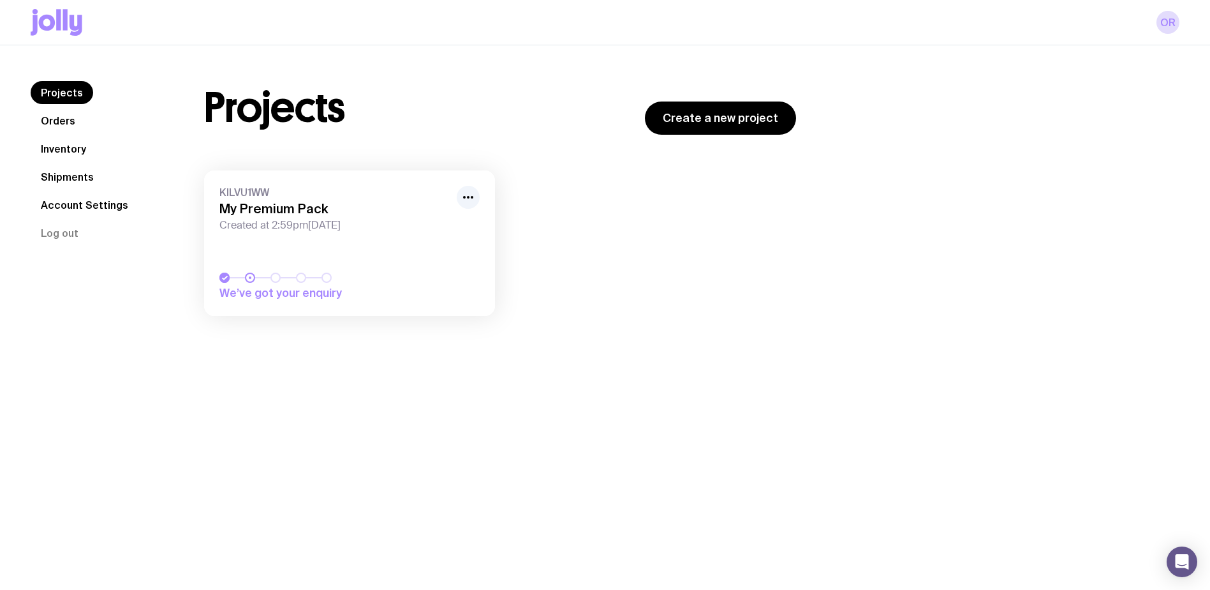
click at [71, 147] on link "Inventory" at bounding box center [64, 148] width 66 height 23
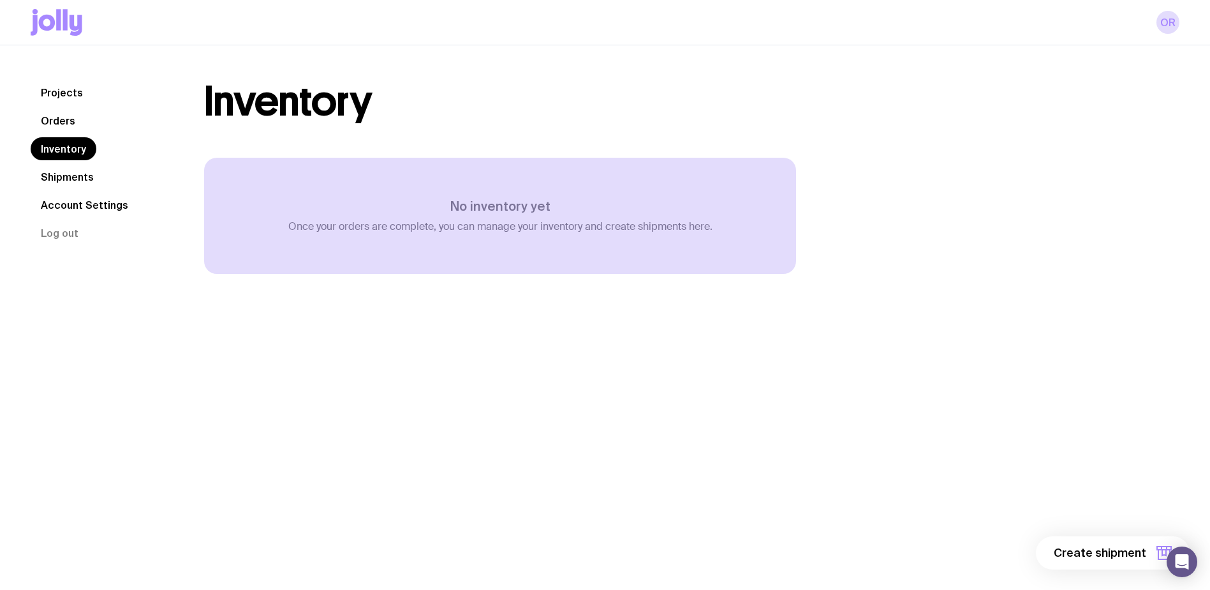
click at [78, 174] on link "Shipments" at bounding box center [67, 176] width 73 height 23
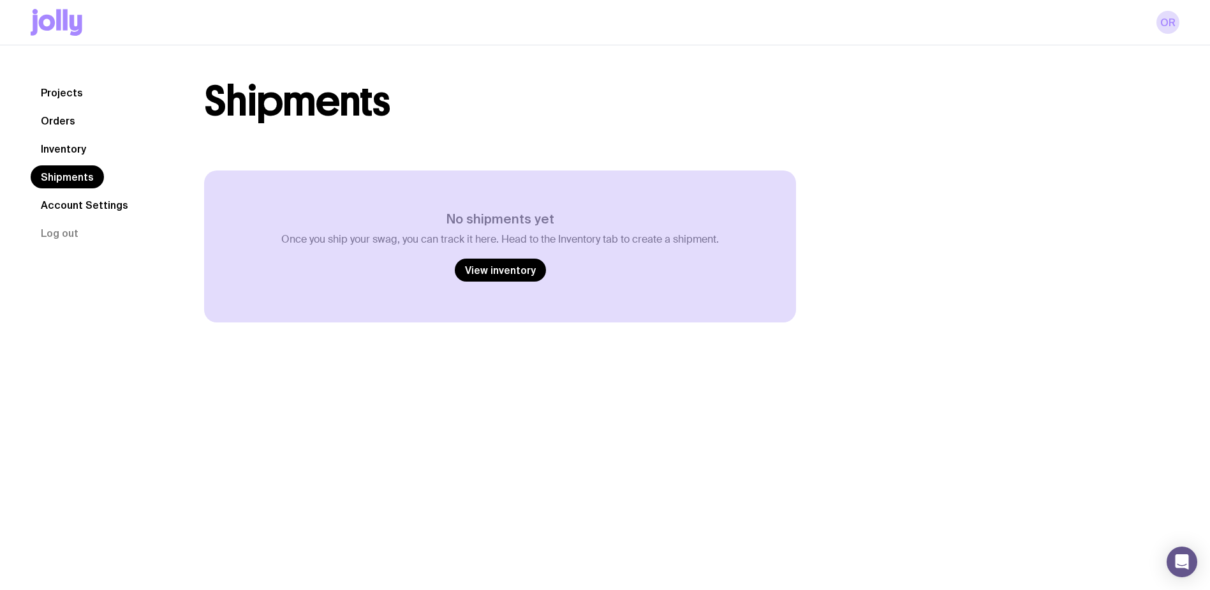
click at [80, 198] on link "Account Settings" at bounding box center [85, 204] width 108 height 23
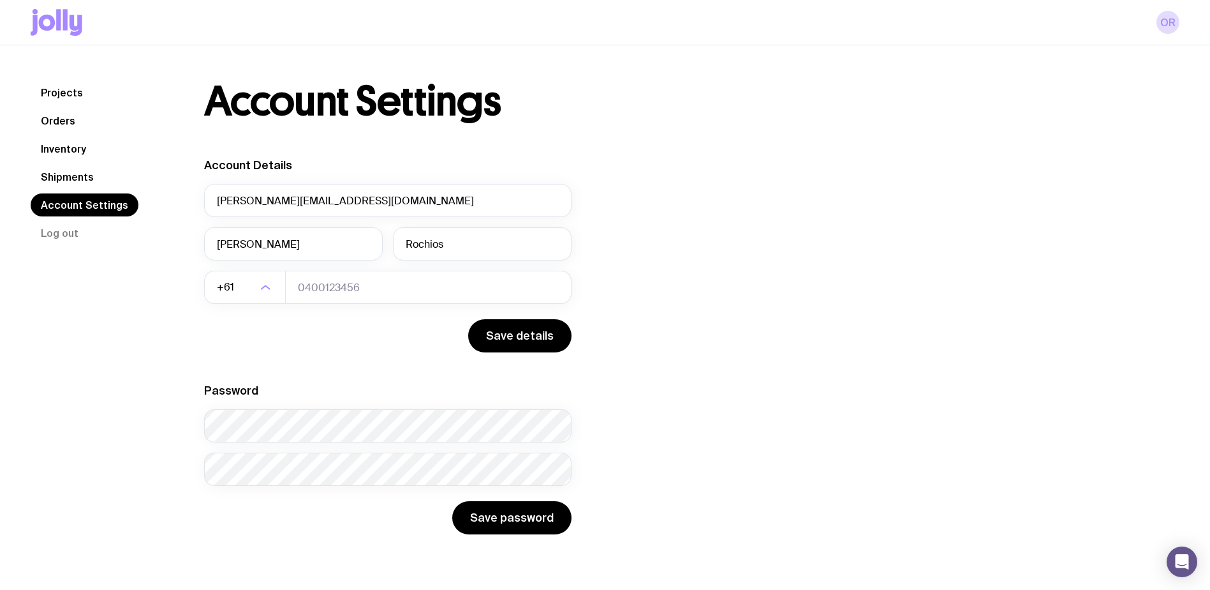
click at [65, 93] on link "Projects" at bounding box center [62, 92] width 63 height 23
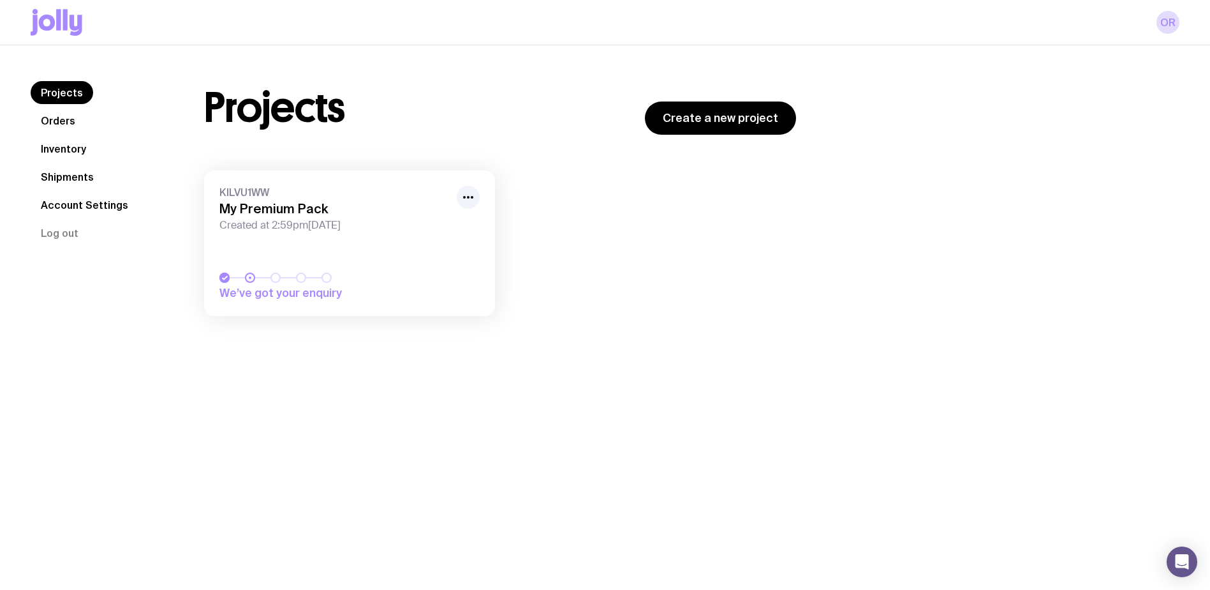
click at [231, 204] on h3 "My Premium Pack" at bounding box center [334, 208] width 230 height 15
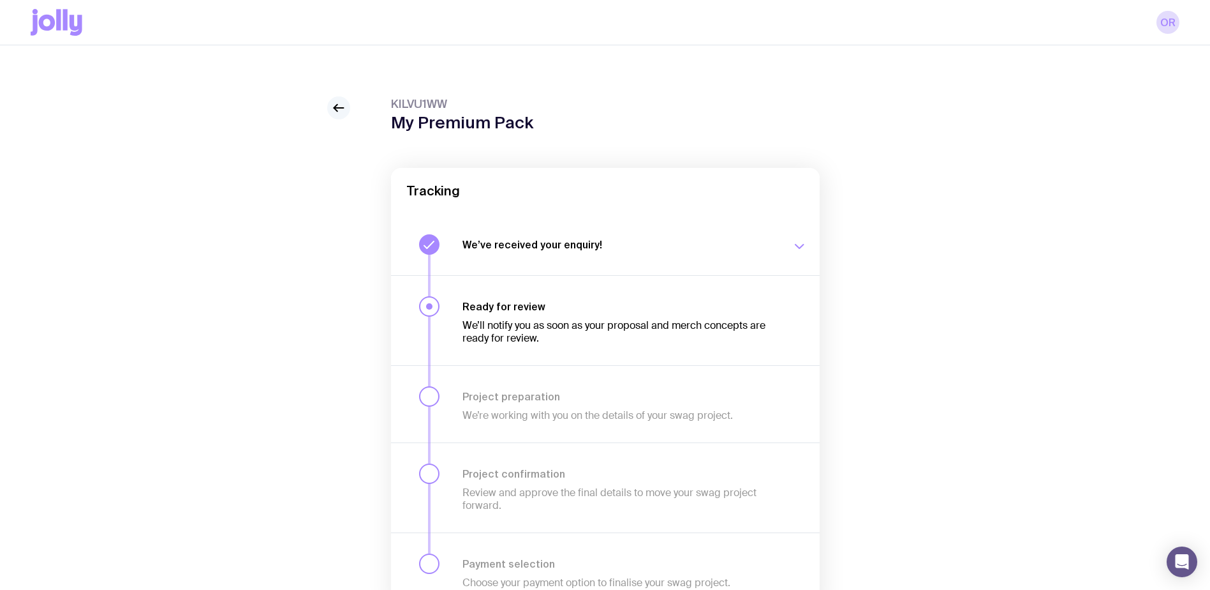
click at [334, 106] on icon at bounding box center [338, 107] width 15 height 15
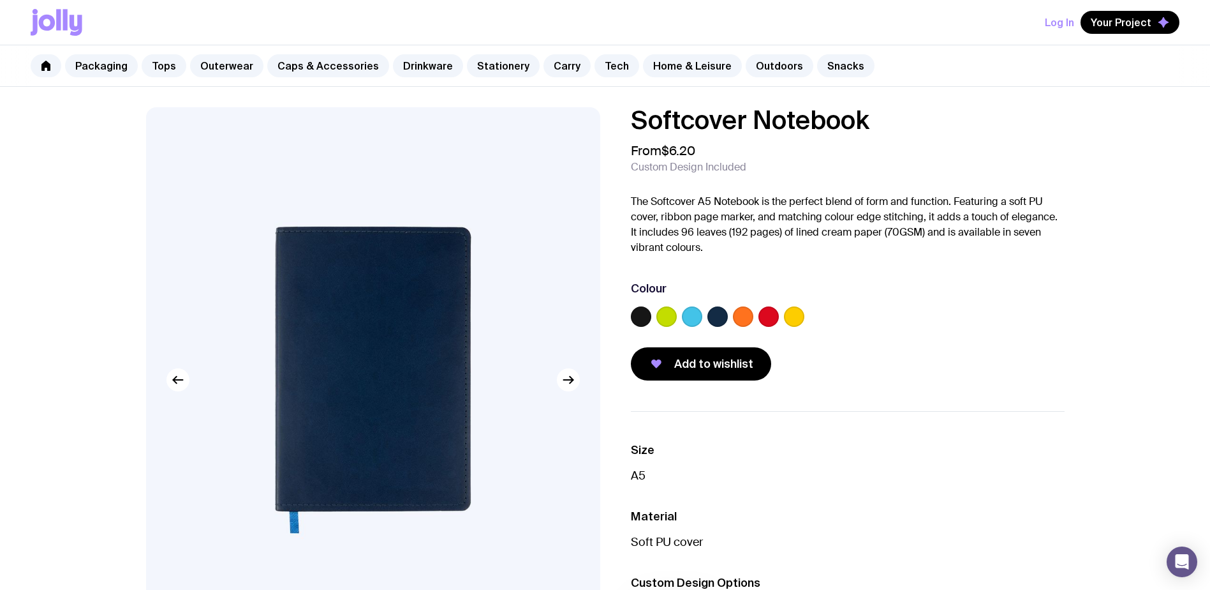
click at [748, 316] on label at bounding box center [743, 316] width 20 height 20
click at [0, 0] on input "radio" at bounding box center [0, 0] width 0 height 0
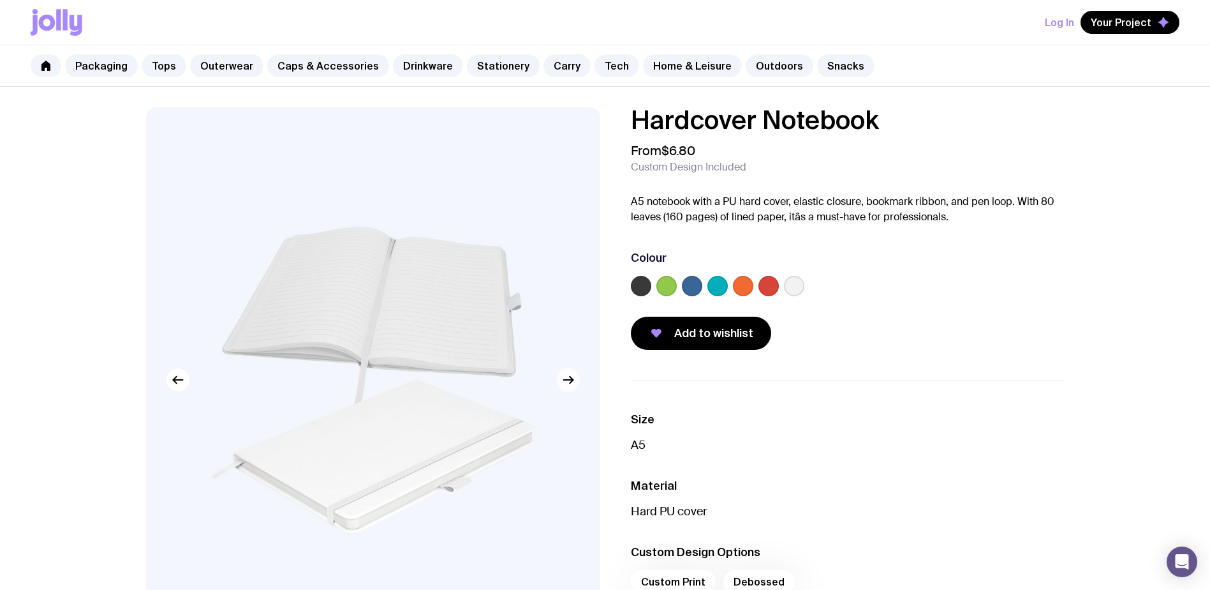
click at [566, 385] on icon "button" at bounding box center [568, 379] width 15 height 15
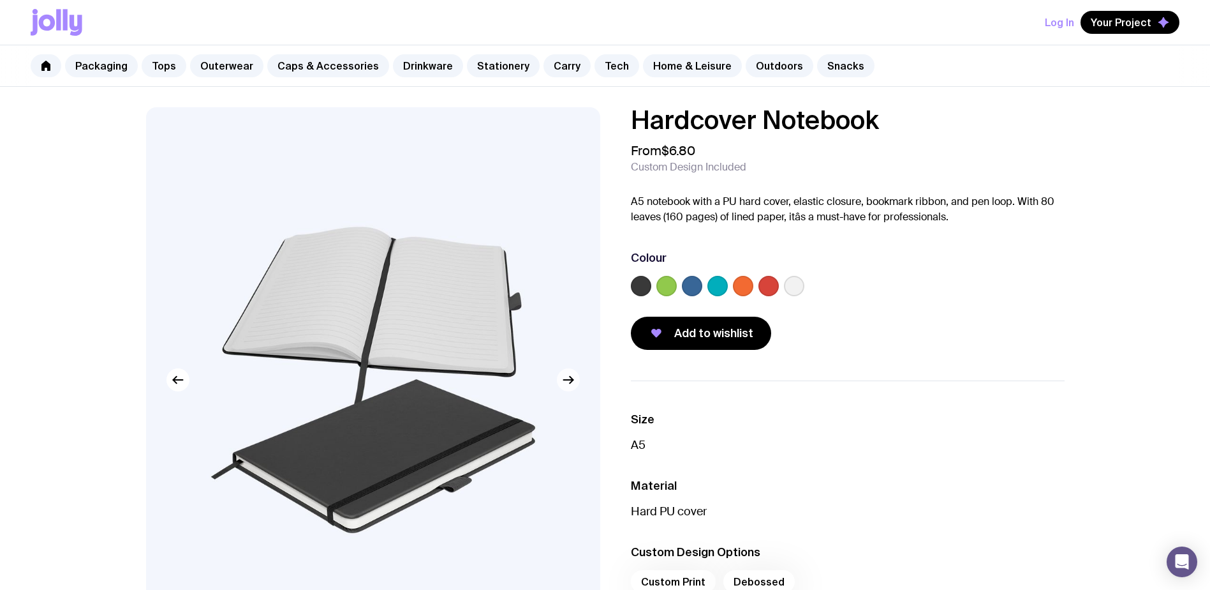
click at [566, 385] on icon "button" at bounding box center [568, 379] width 15 height 15
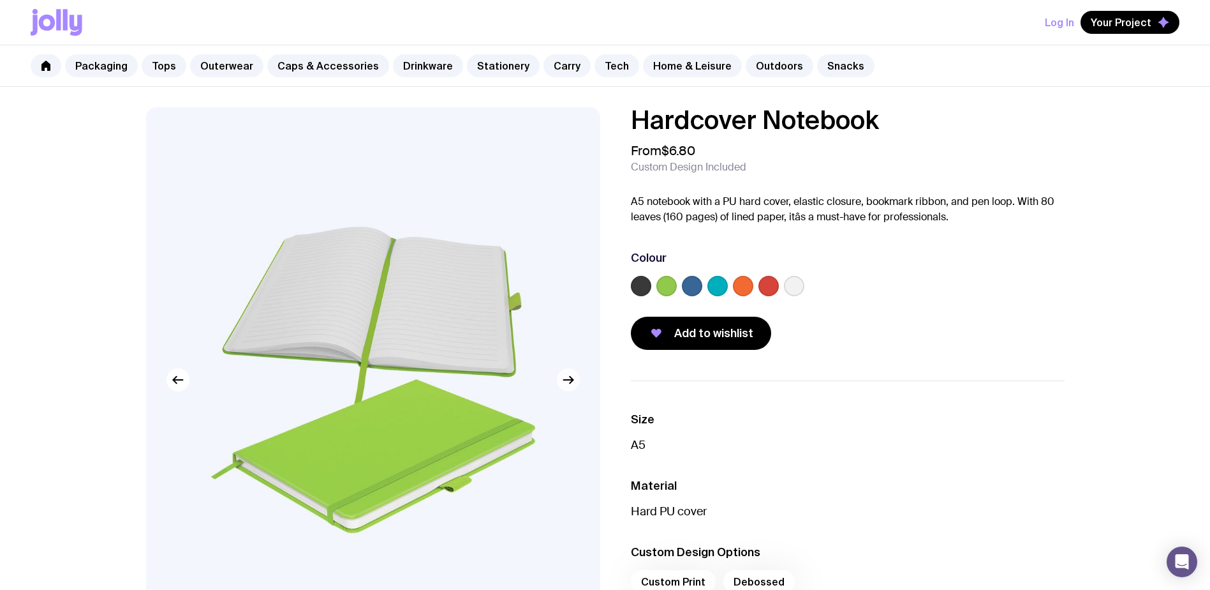
click at [566, 385] on icon "button" at bounding box center [568, 379] width 15 height 15
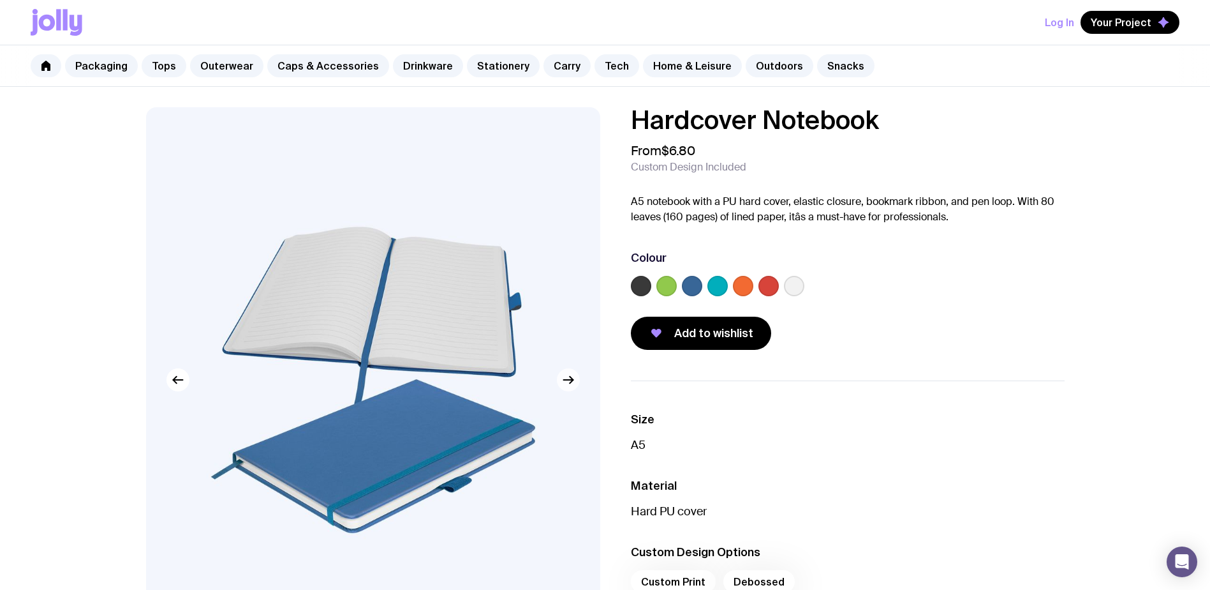
click at [566, 385] on icon "button" at bounding box center [568, 379] width 15 height 15
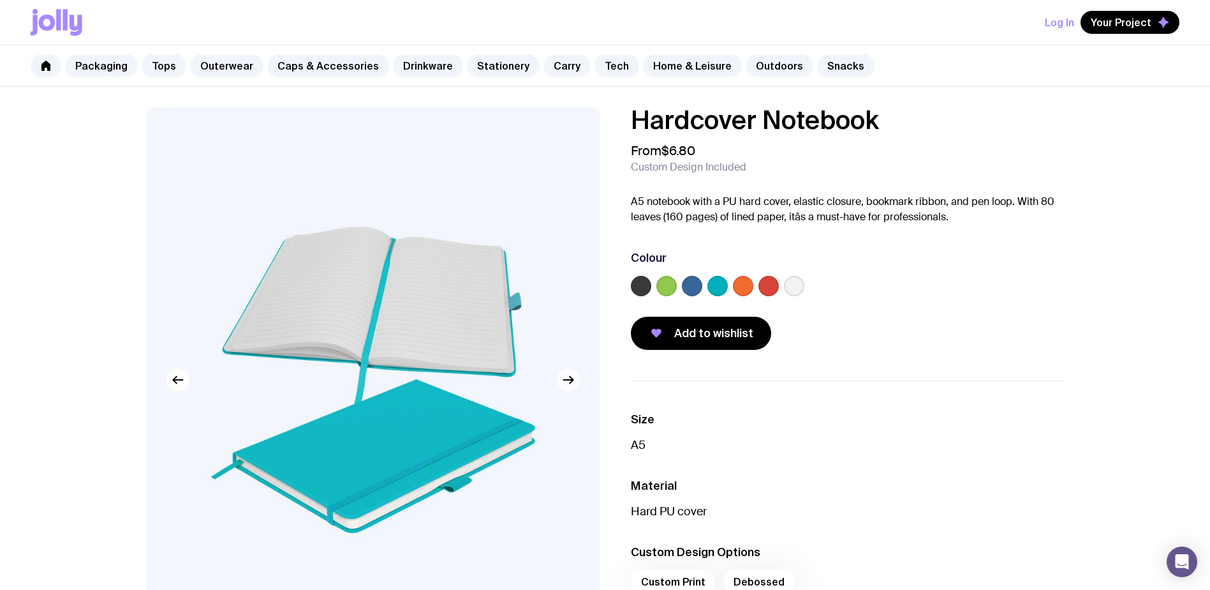
click at [566, 385] on icon "button" at bounding box center [568, 379] width 15 height 15
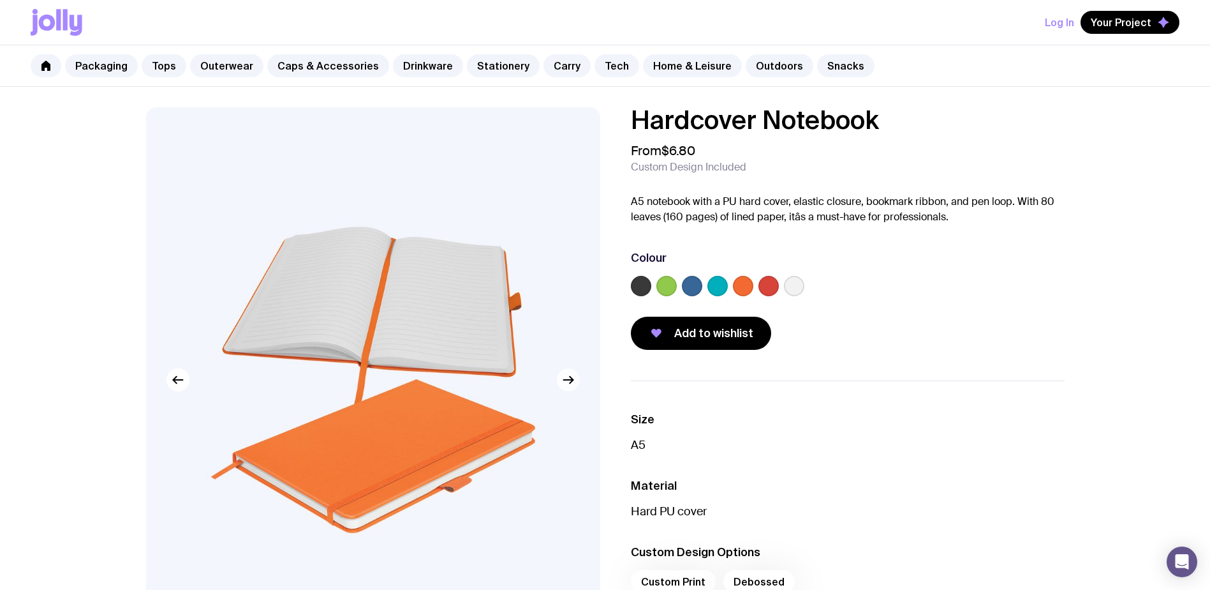
click at [566, 385] on icon "button" at bounding box center [568, 379] width 15 height 15
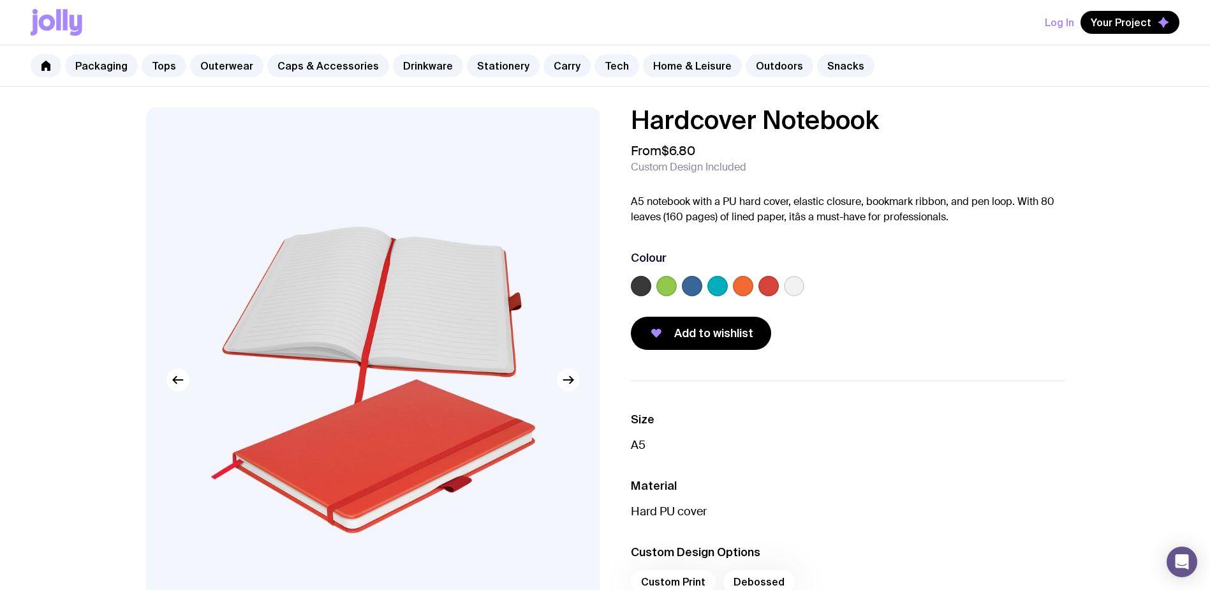
click at [566, 385] on icon "button" at bounding box center [568, 379] width 15 height 15
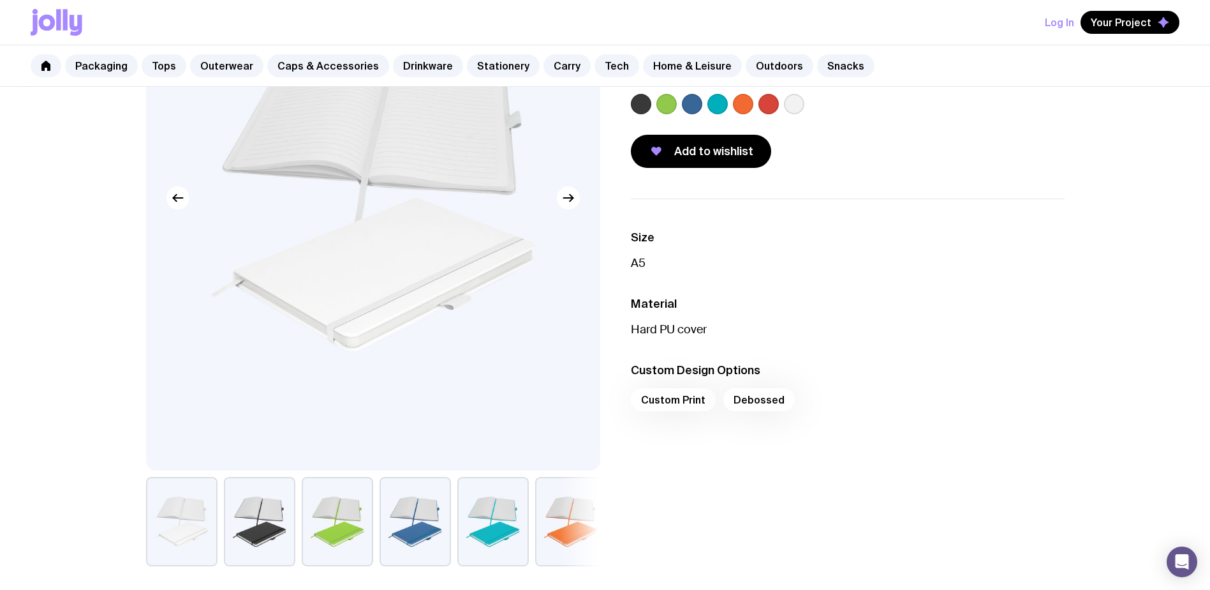
scroll to position [255, 0]
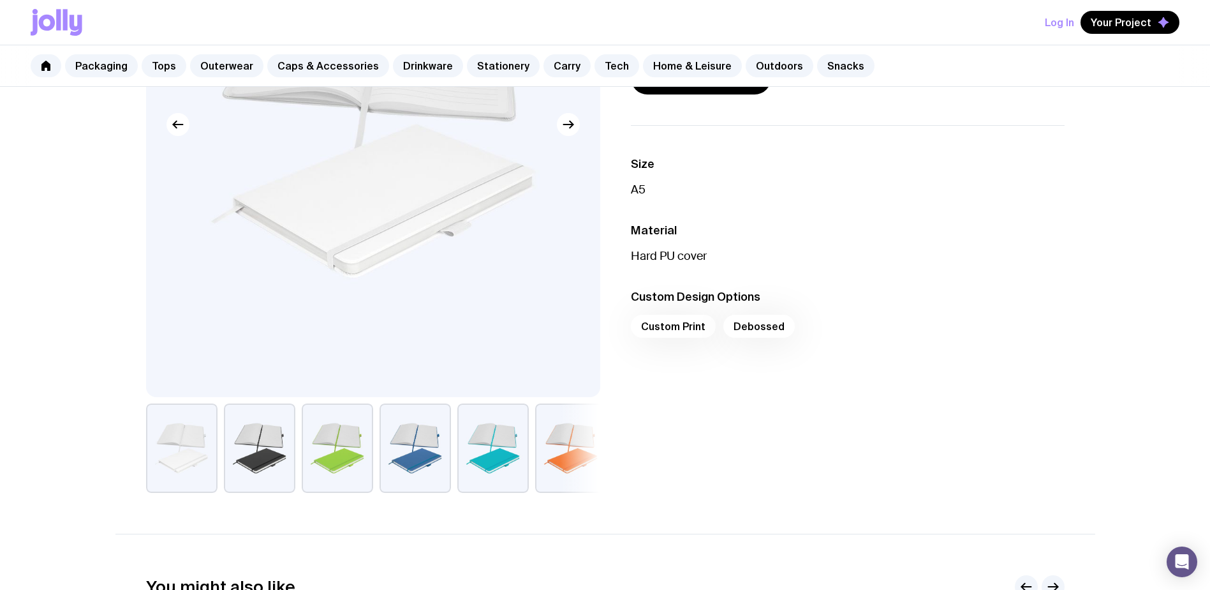
click at [645, 327] on div "Custom Print Debossed" at bounding box center [848, 330] width 434 height 31
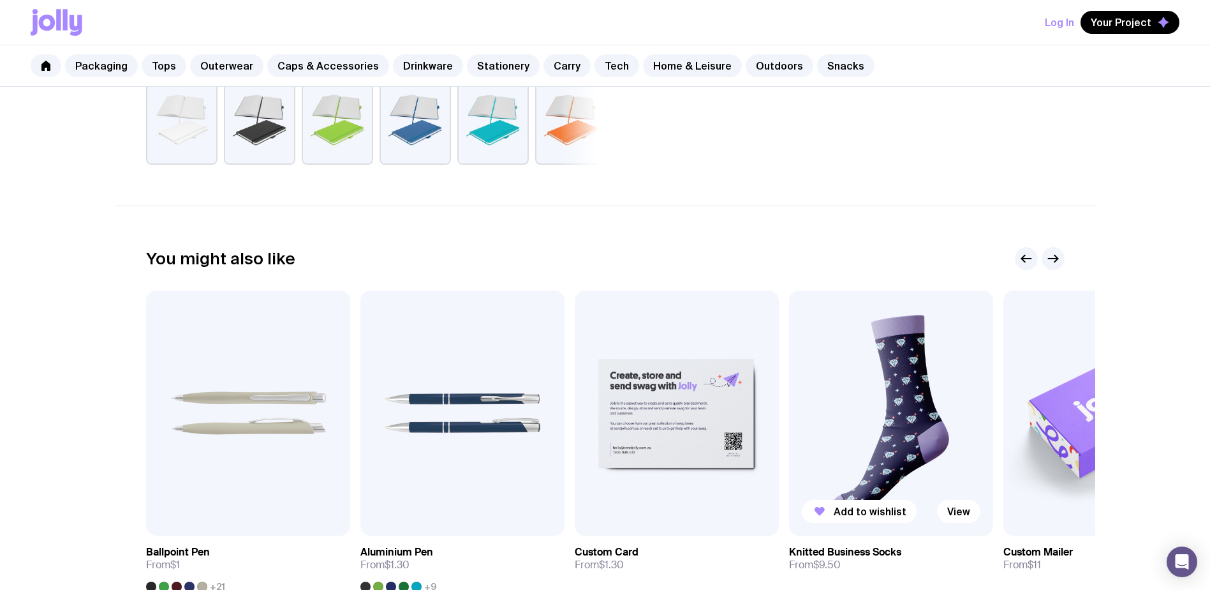
scroll to position [468, 0]
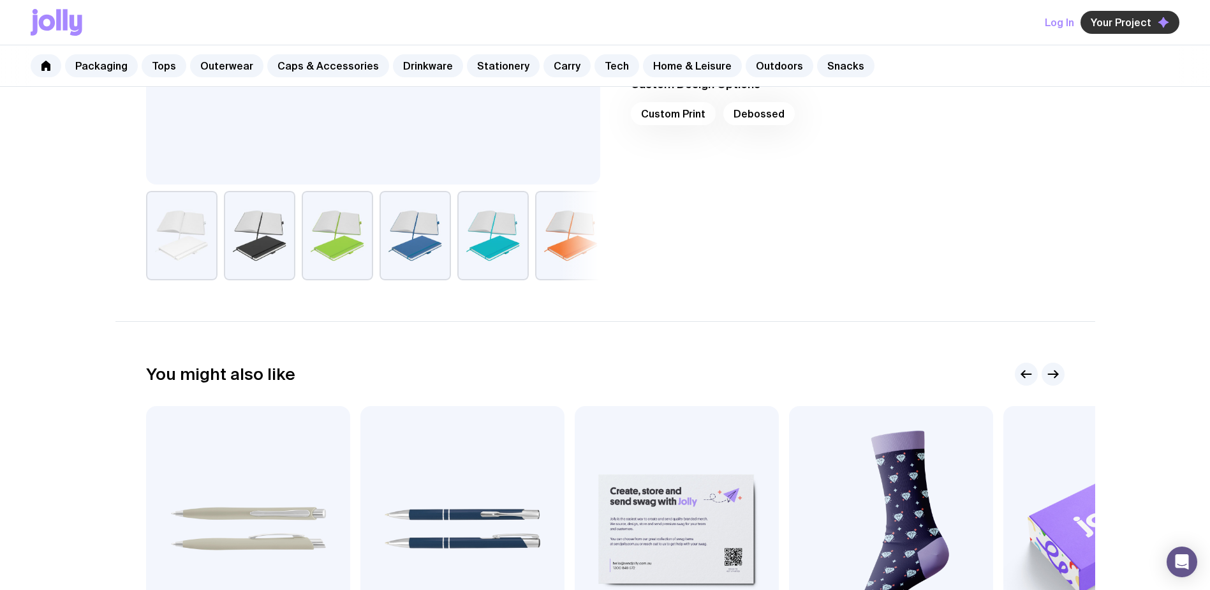
click at [1128, 26] on span "Your Project" at bounding box center [1121, 22] width 61 height 13
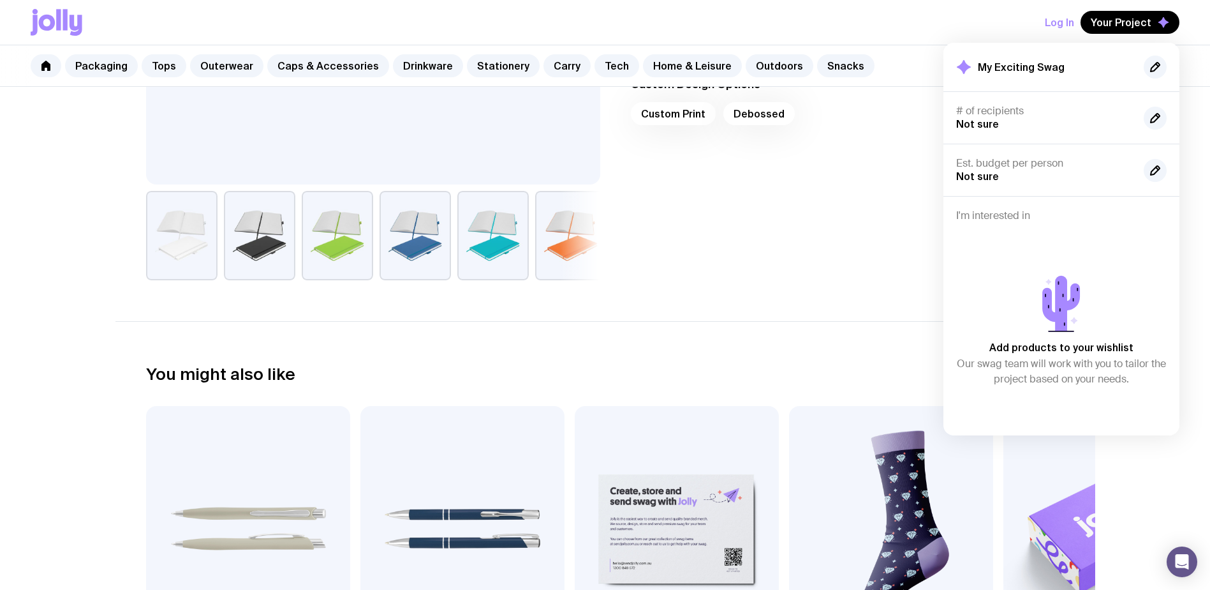
drag, startPoint x: 714, startPoint y: 248, endPoint x: 748, endPoint y: 237, distance: 36.1
click at [729, 244] on div "Size A5 Material Hard PU cover Custom Design Options Custom Print Debossed" at bounding box center [838, 96] width 454 height 367
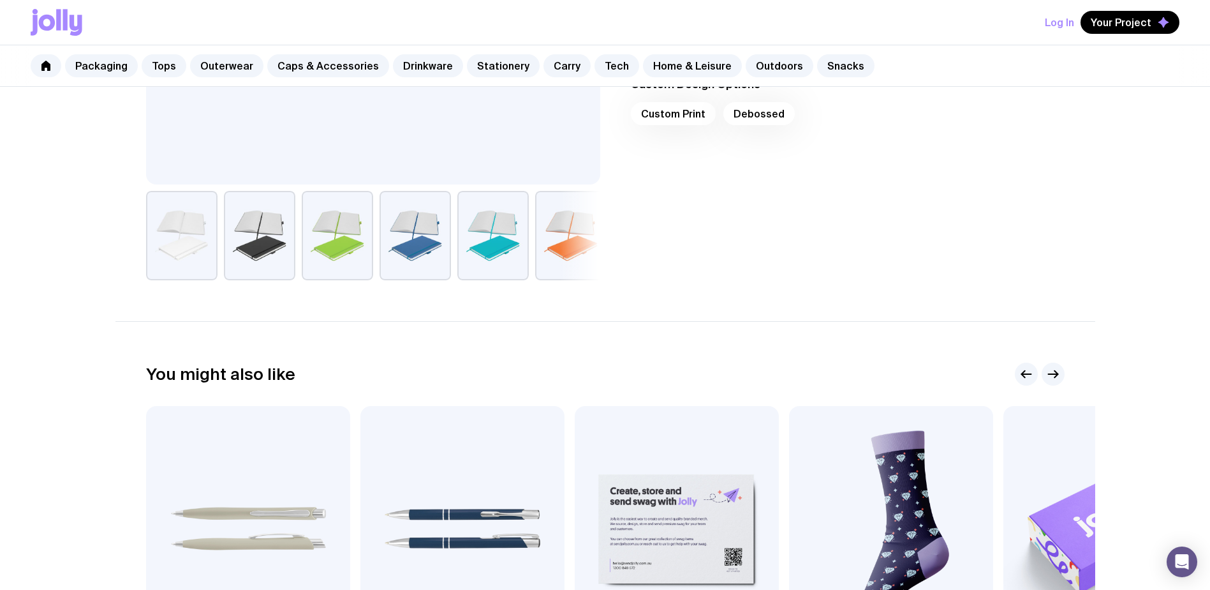
scroll to position [149, 0]
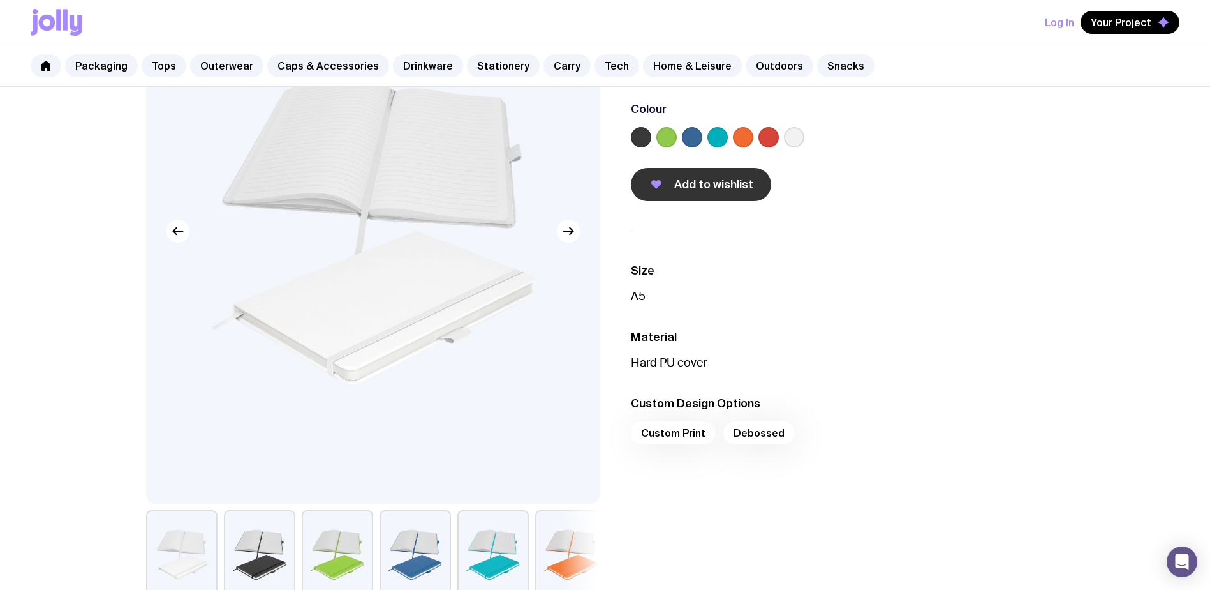
click at [720, 189] on span "Add to wishlist" at bounding box center [713, 184] width 79 height 15
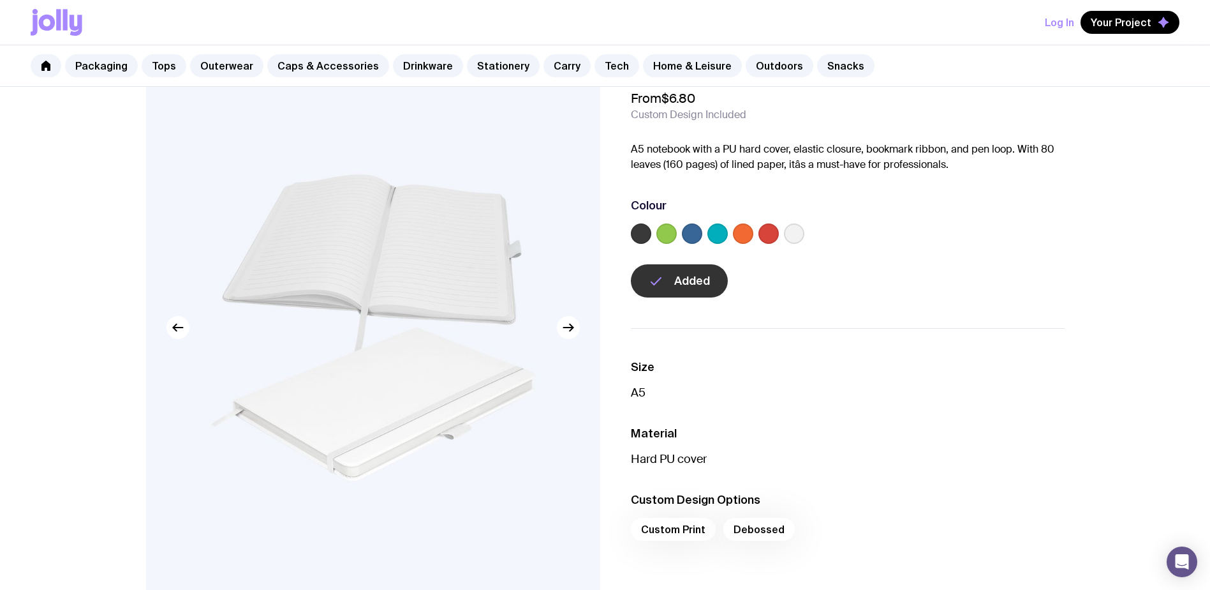
scroll to position [0, 0]
